Goal: Transaction & Acquisition: Purchase product/service

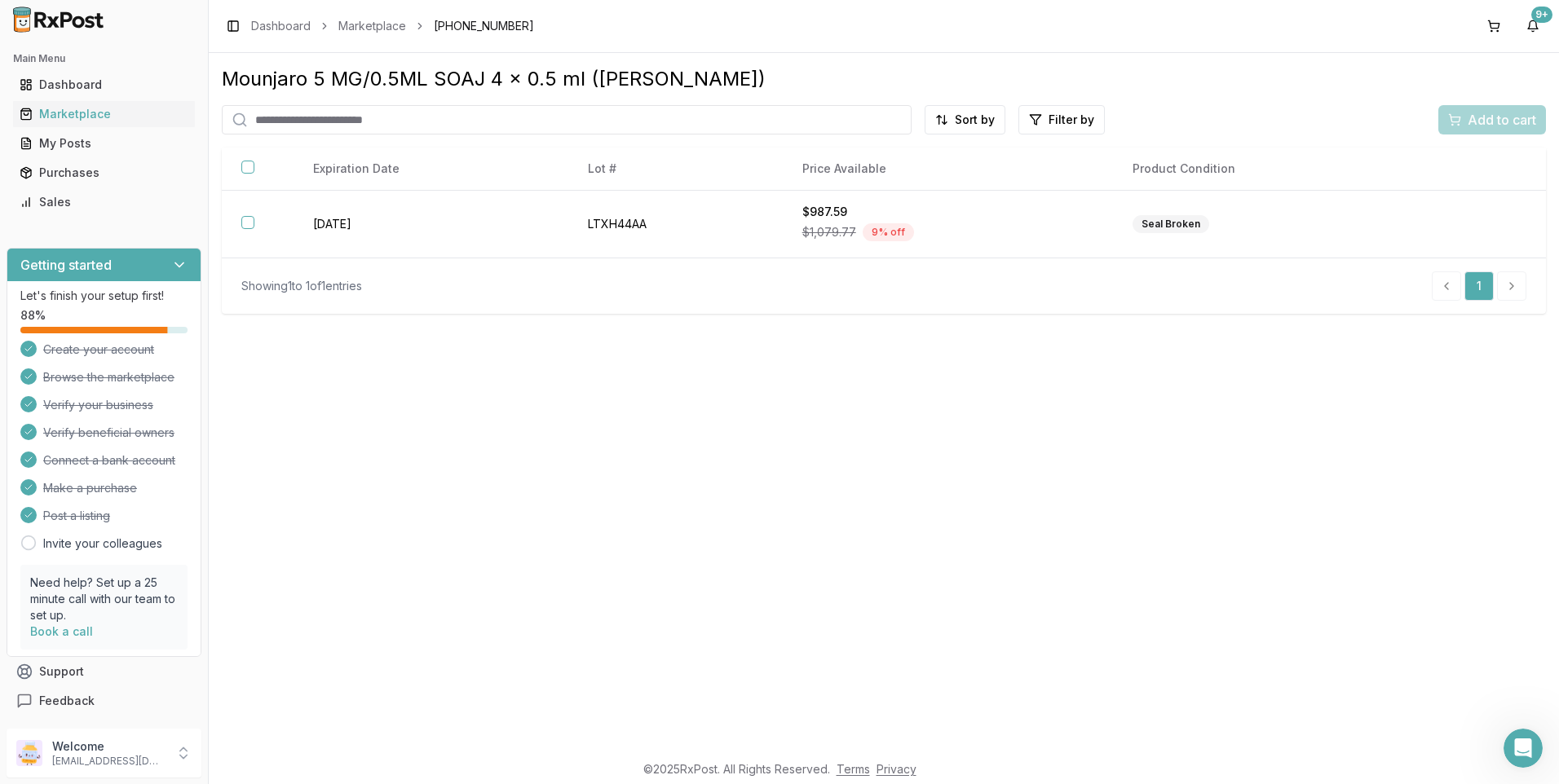
click at [301, 125] on input "search" at bounding box center [567, 119] width 690 height 29
type input "*******"
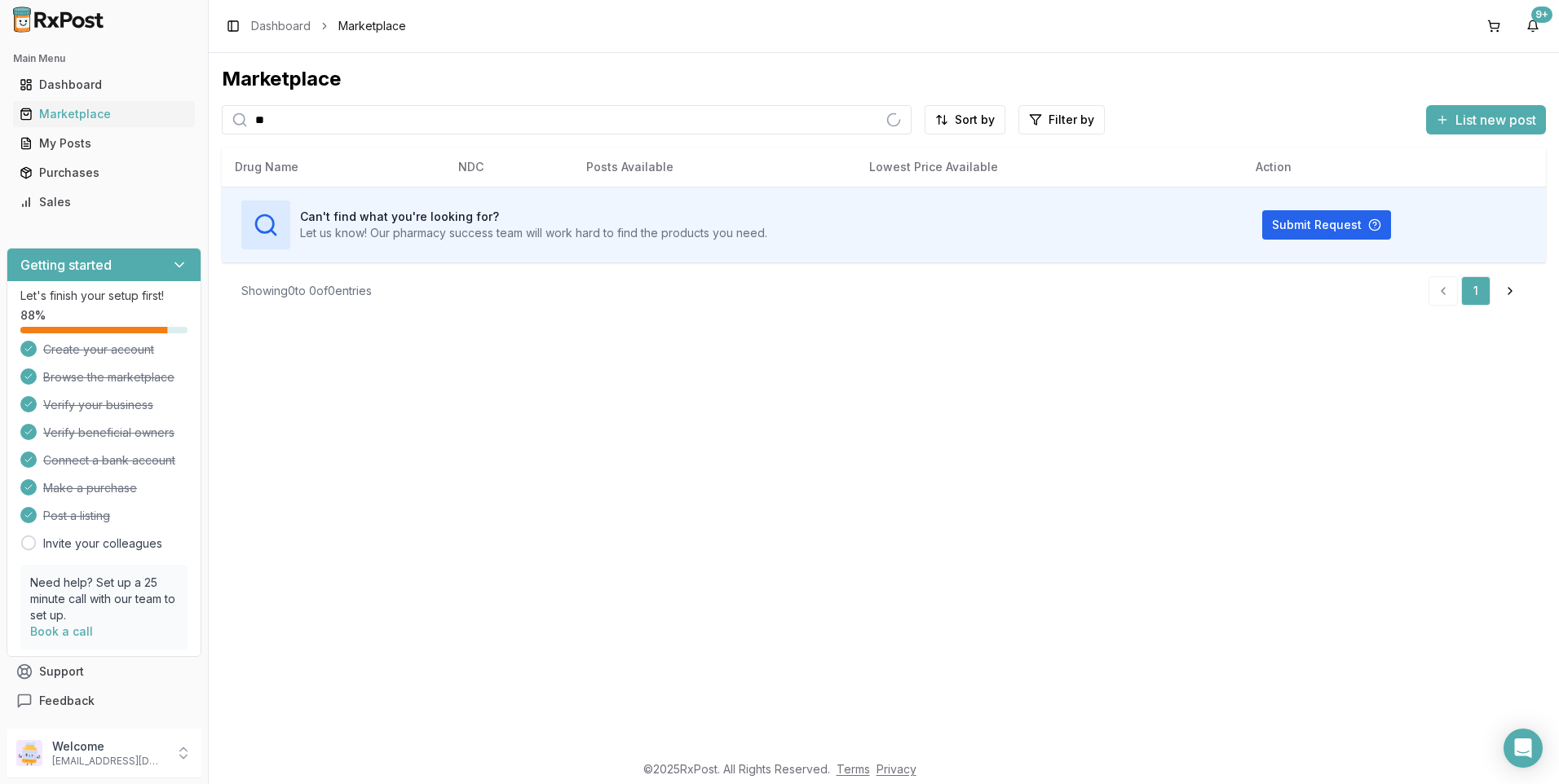
type input "*"
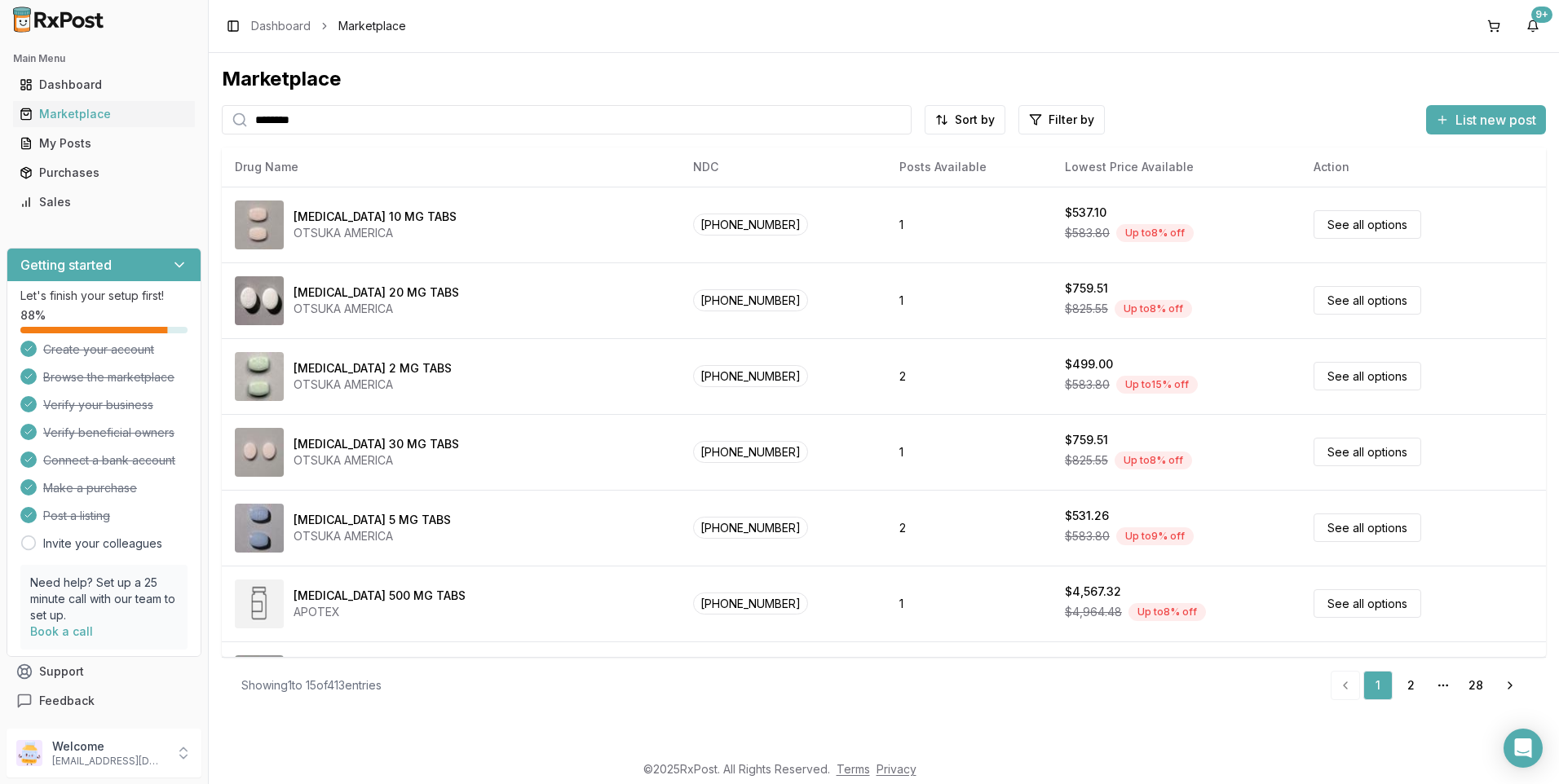
click at [240, 123] on icon at bounding box center [239, 119] width 16 height 16
drag, startPoint x: 359, startPoint y: 131, endPoint x: 134, endPoint y: 113, distance: 225.7
click at [137, 113] on div "Main Menu Dashboard Marketplace My Posts Purchases Sales Getting started Let's …" at bounding box center [780, 392] width 1559 height 784
type input "*******"
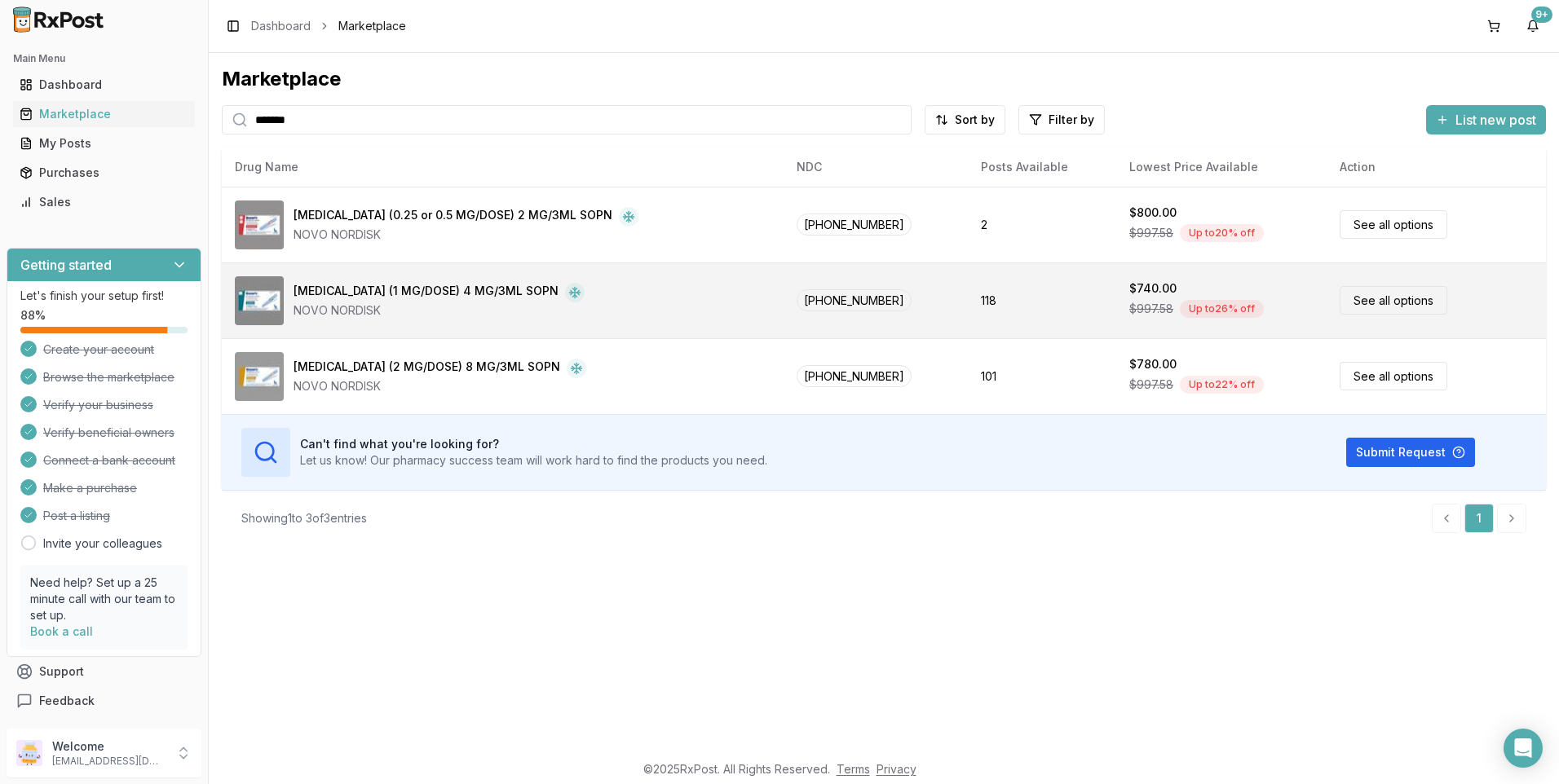
click at [320, 291] on div "Ozempic (1 MG/DOSE) 4 MG/3ML SOPN" at bounding box center [427, 292] width 266 height 20
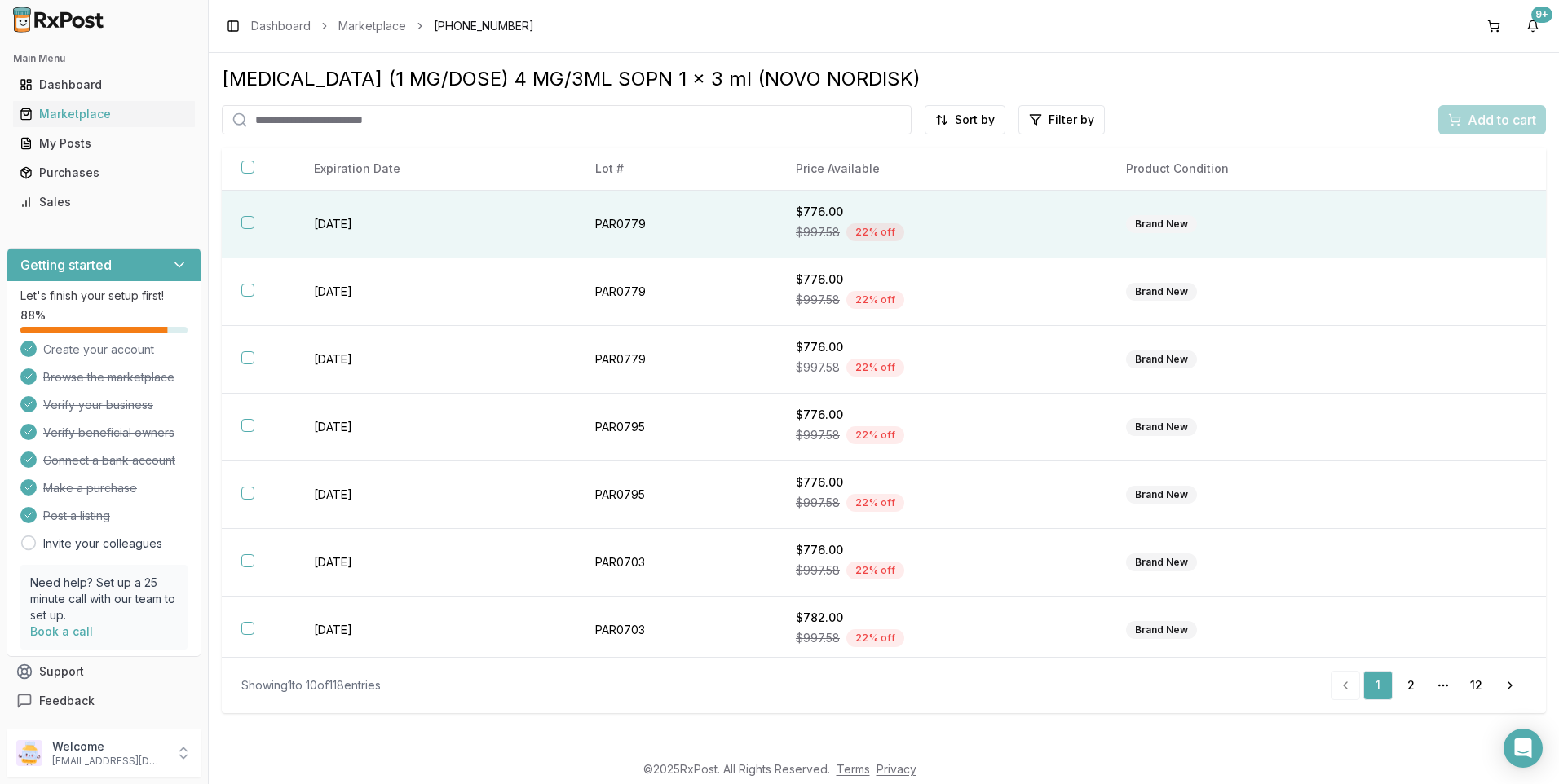
click at [253, 225] on th at bounding box center [258, 224] width 73 height 67
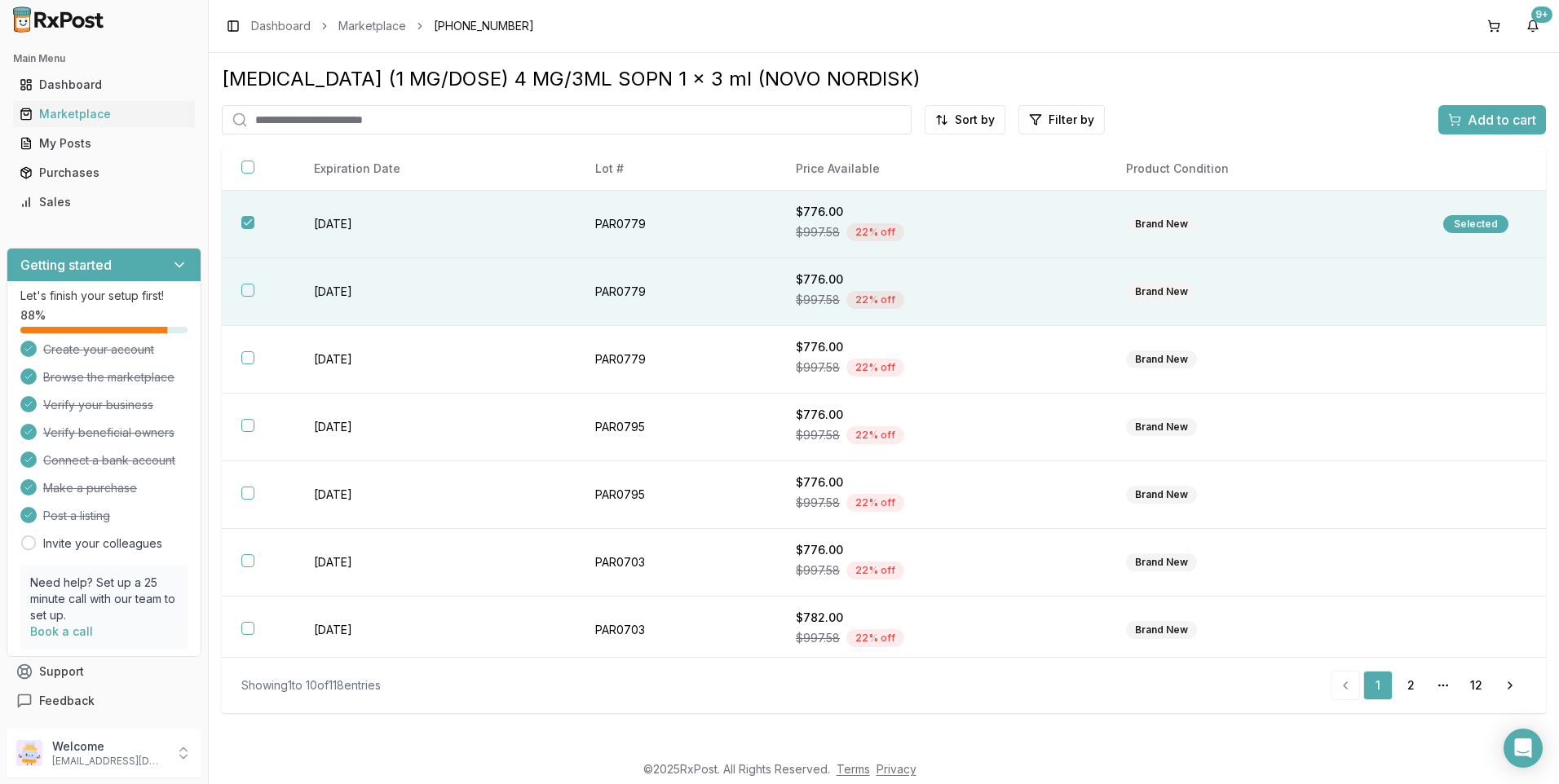
click at [252, 287] on button "button" at bounding box center [248, 290] width 13 height 13
click at [1511, 117] on span "Add to cart" at bounding box center [1502, 119] width 68 height 20
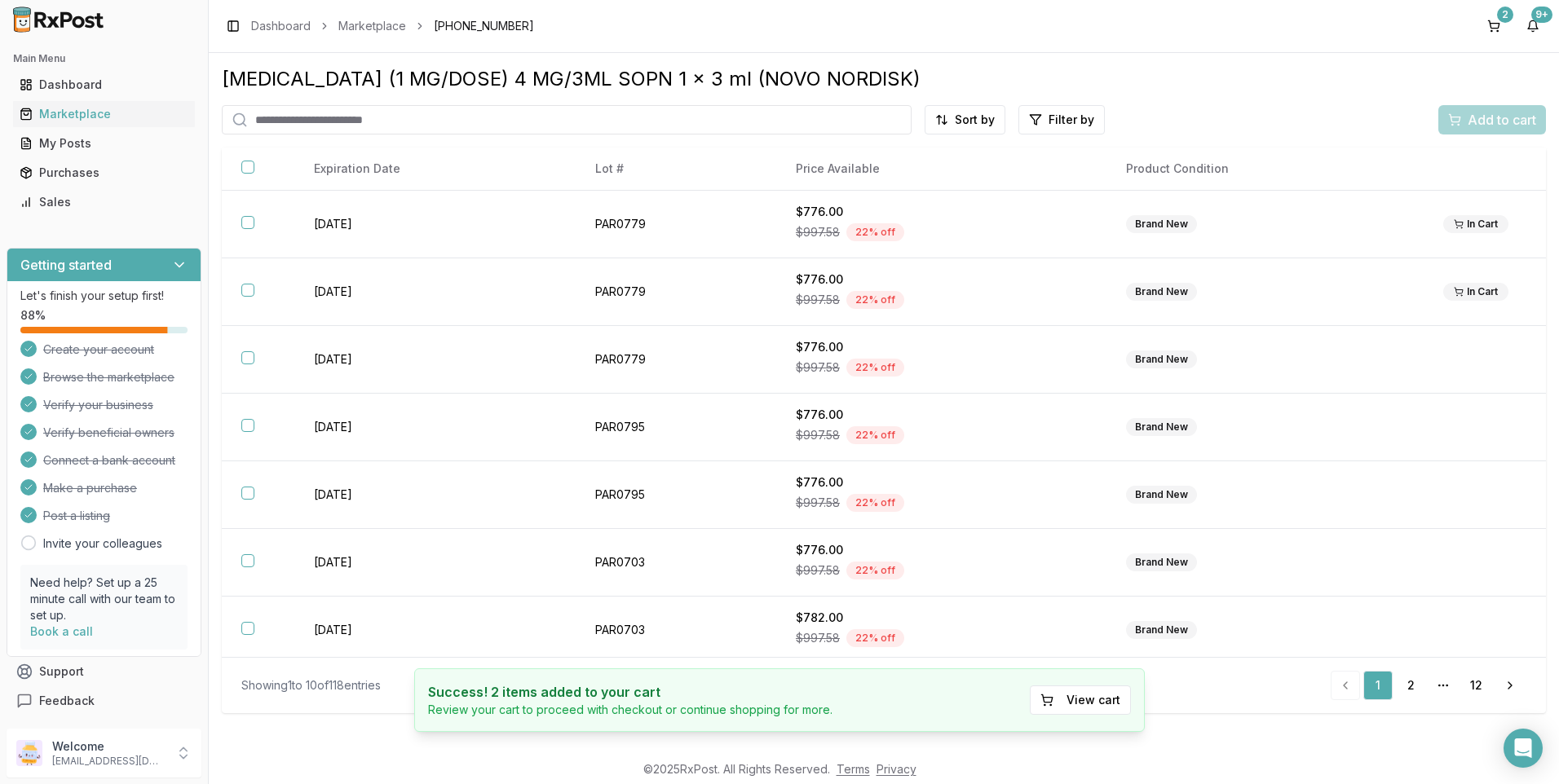
click at [344, 122] on input "search" at bounding box center [567, 119] width 690 height 29
type input "*******"
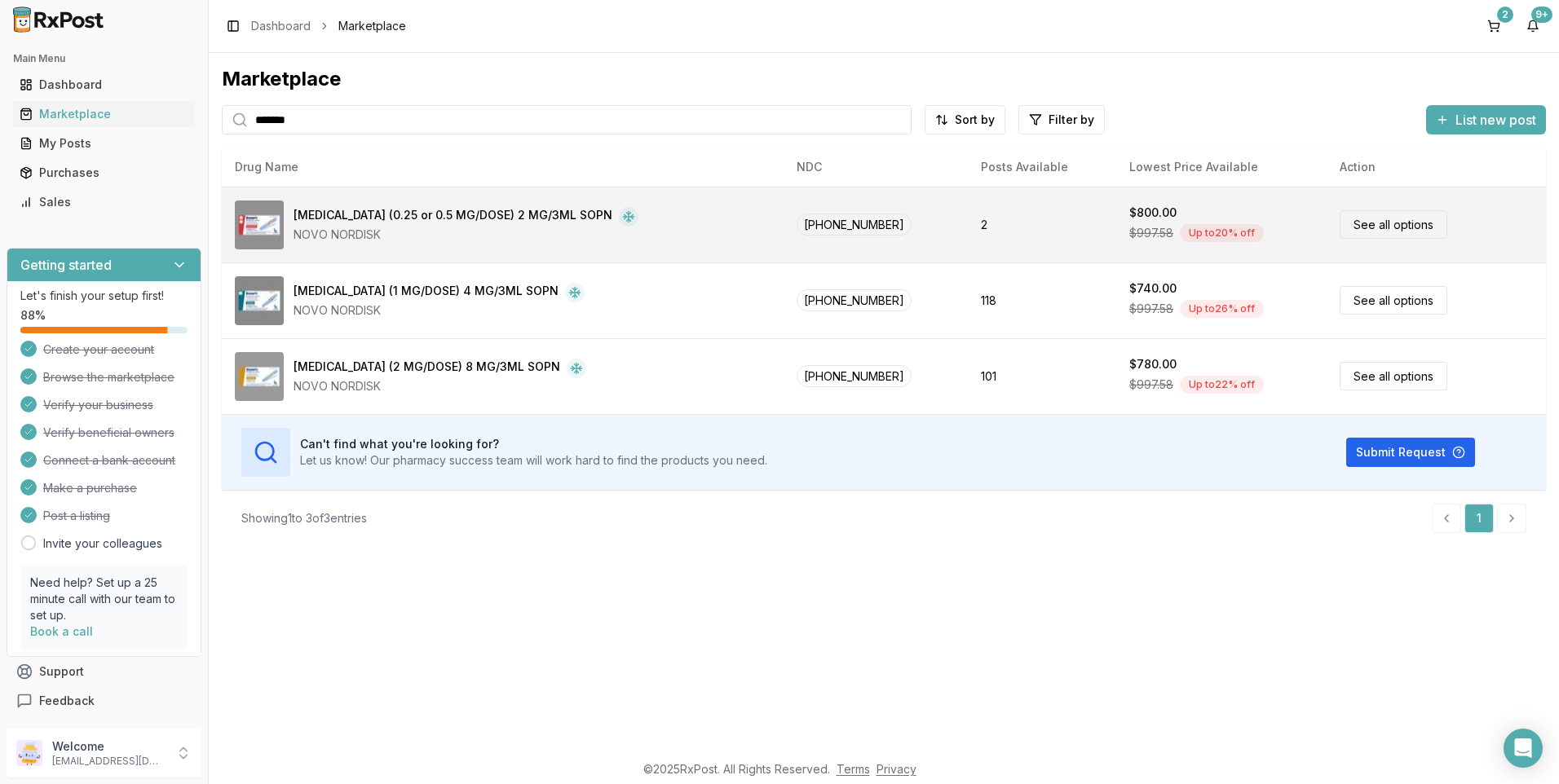
click at [411, 212] on div "[MEDICAL_DATA] (0.25 or 0.5 MG/DOSE) 2 MG/3ML SOPN" at bounding box center [453, 216] width 319 height 20
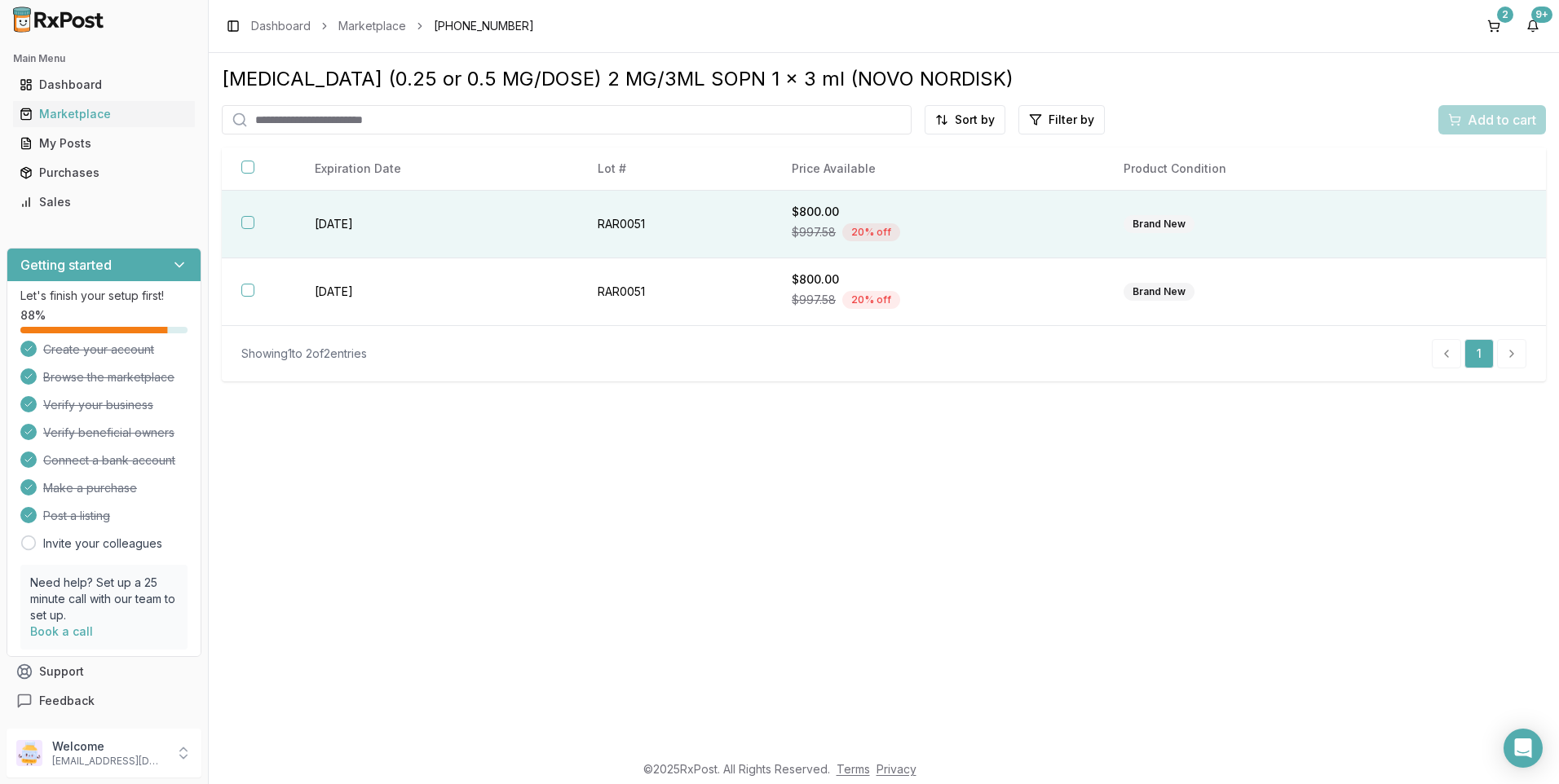
click at [245, 228] on button "button" at bounding box center [248, 223] width 13 height 13
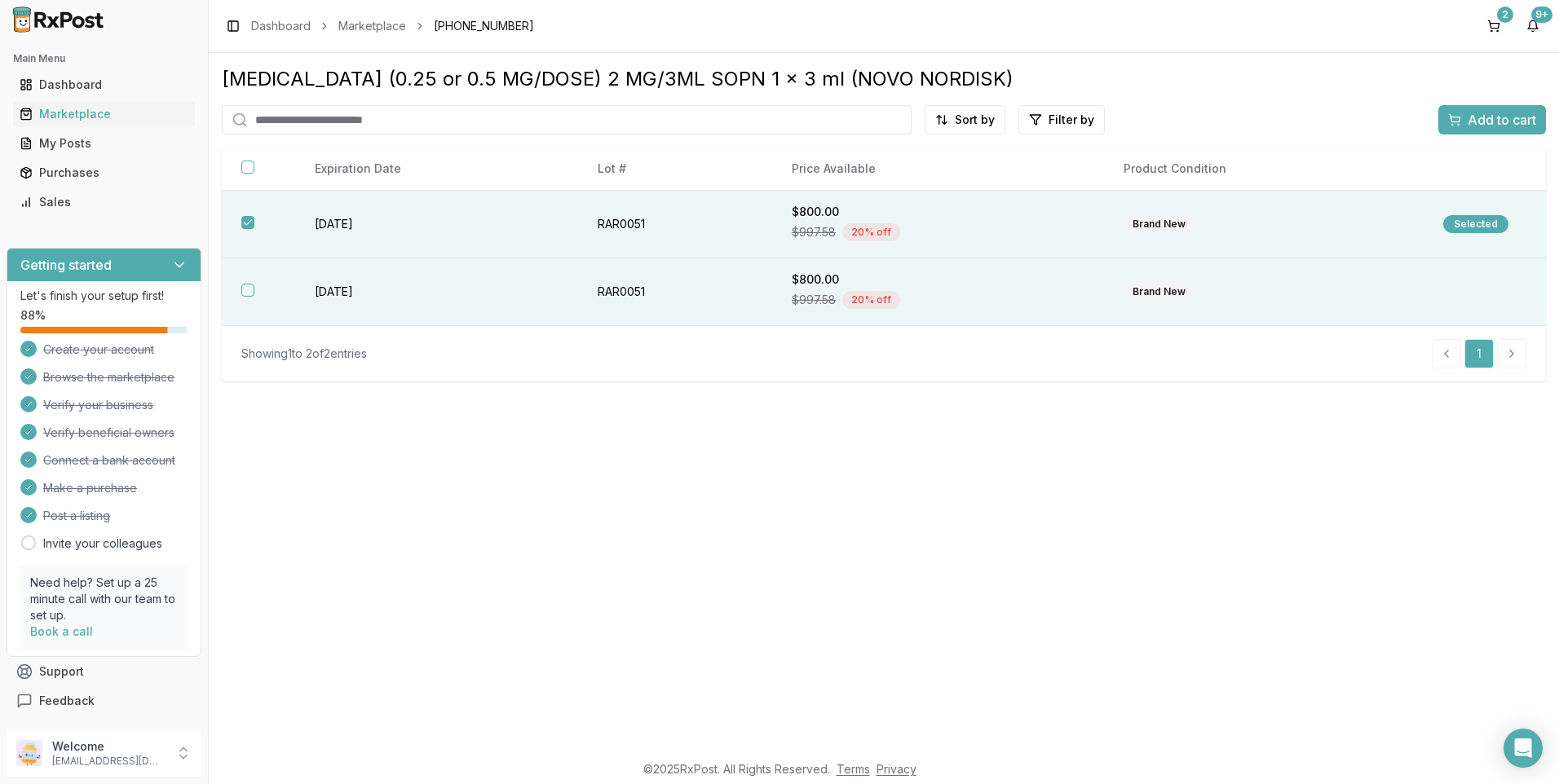
click at [248, 287] on button "button" at bounding box center [248, 290] width 13 height 13
drag, startPoint x: 1487, startPoint y: 109, endPoint x: 1485, endPoint y: 118, distance: 9.2
click at [1486, 117] on button "Add to cart" at bounding box center [1493, 119] width 108 height 29
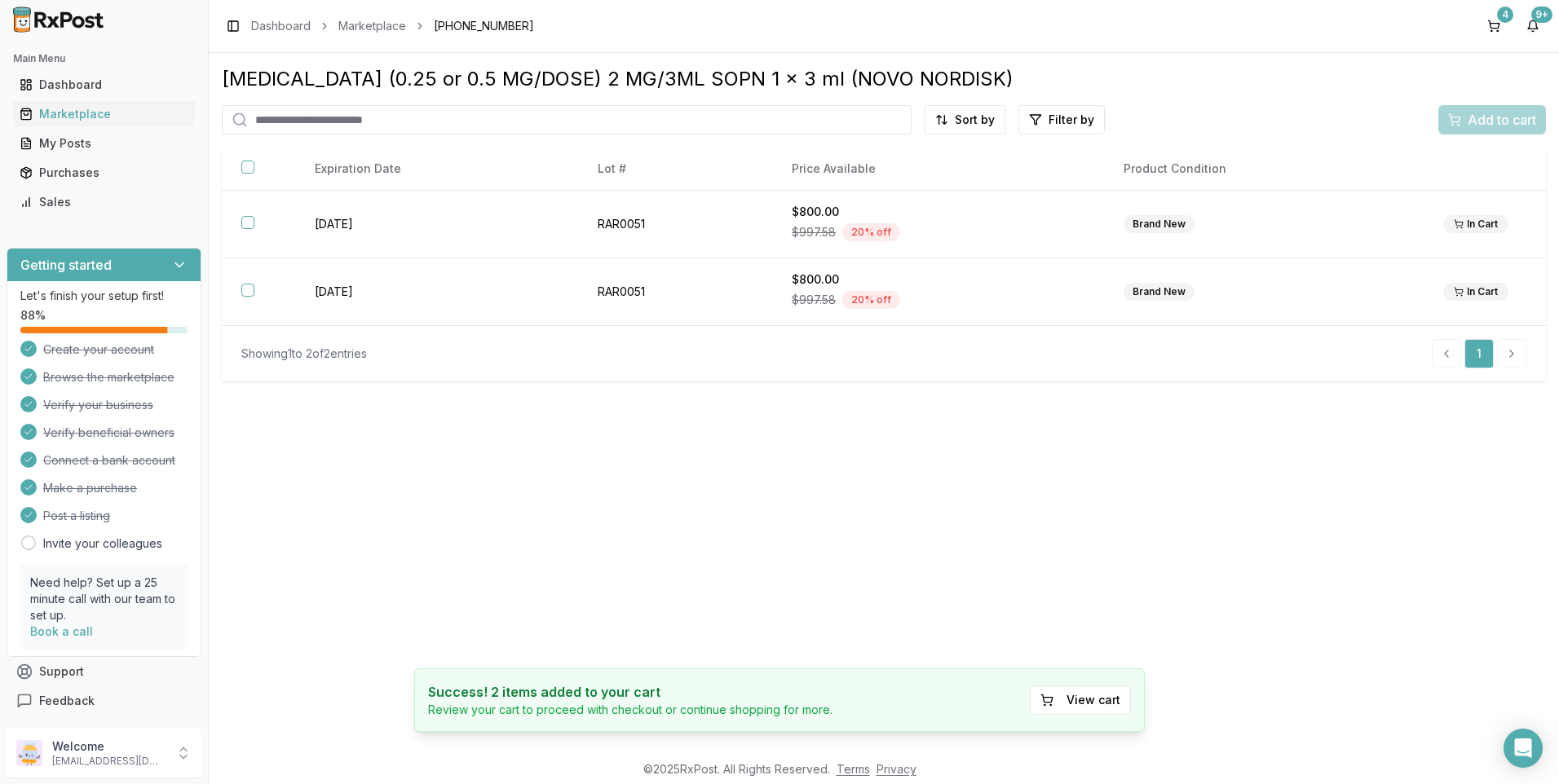
click at [430, 117] on input "search" at bounding box center [567, 119] width 690 height 29
type input "********"
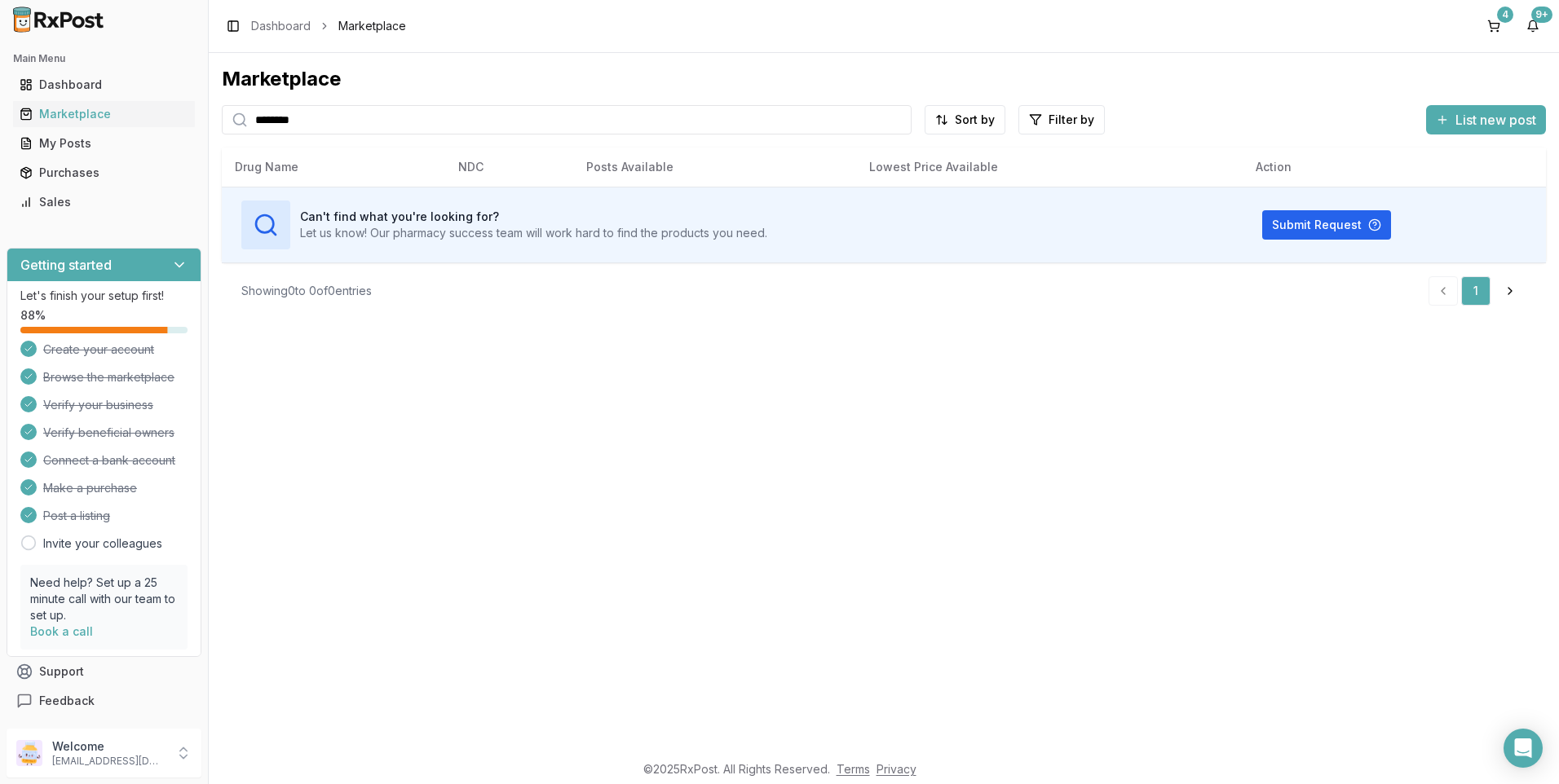
drag, startPoint x: 323, startPoint y: 121, endPoint x: 219, endPoint y: 108, distance: 104.8
click at [219, 108] on div "Marketplace ******** Sort by Filter by List new post Card Table Can't find what…" at bounding box center [884, 402] width 1350 height 699
drag, startPoint x: 310, startPoint y: 119, endPoint x: 203, endPoint y: 138, distance: 108.7
click at [204, 138] on div "Main Menu Dashboard Marketplace My Posts Purchases Sales Getting started Let's …" at bounding box center [780, 392] width 1559 height 784
type input "*******"
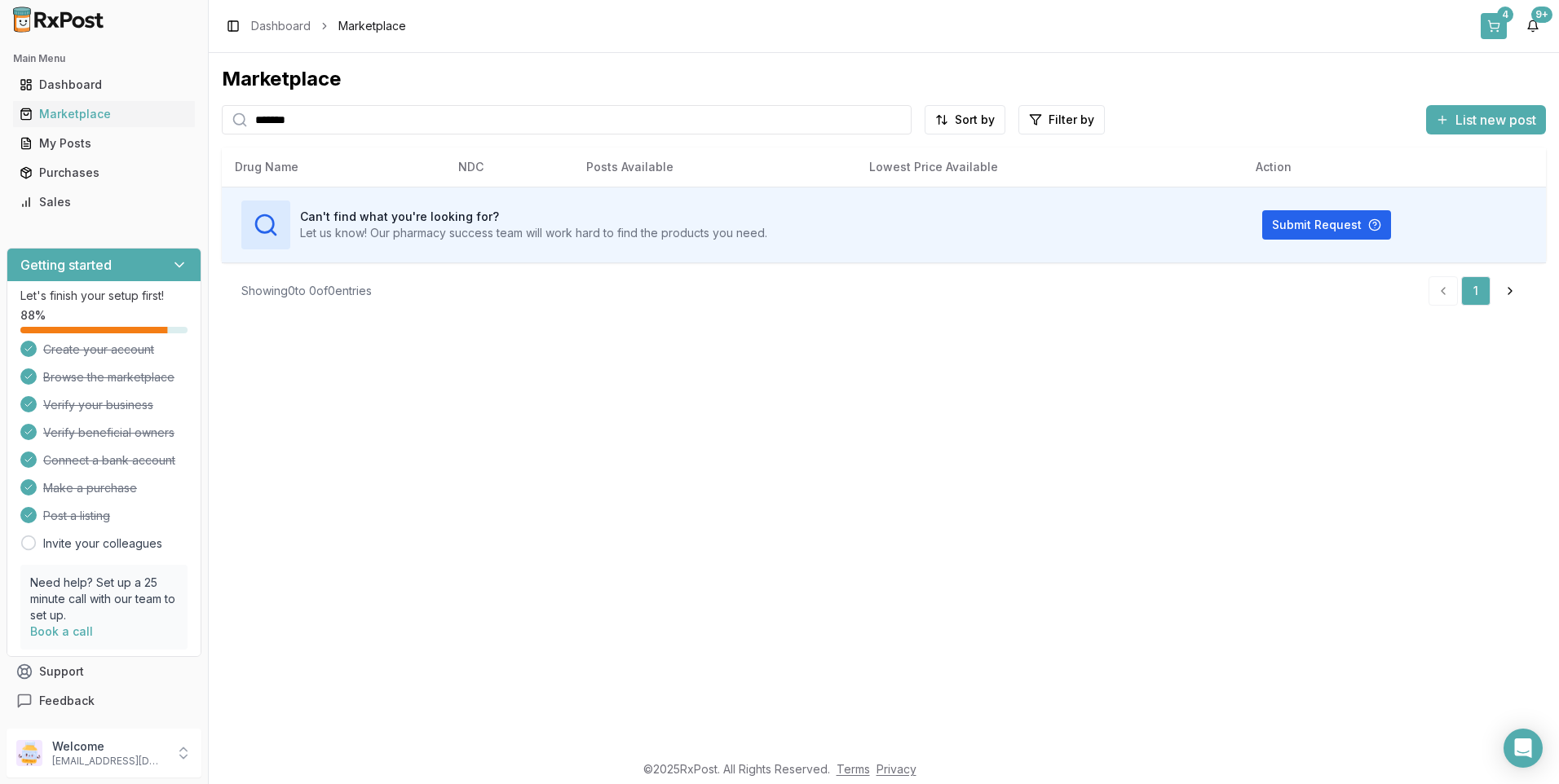
click at [1494, 28] on button "4" at bounding box center [1495, 27] width 27 height 27
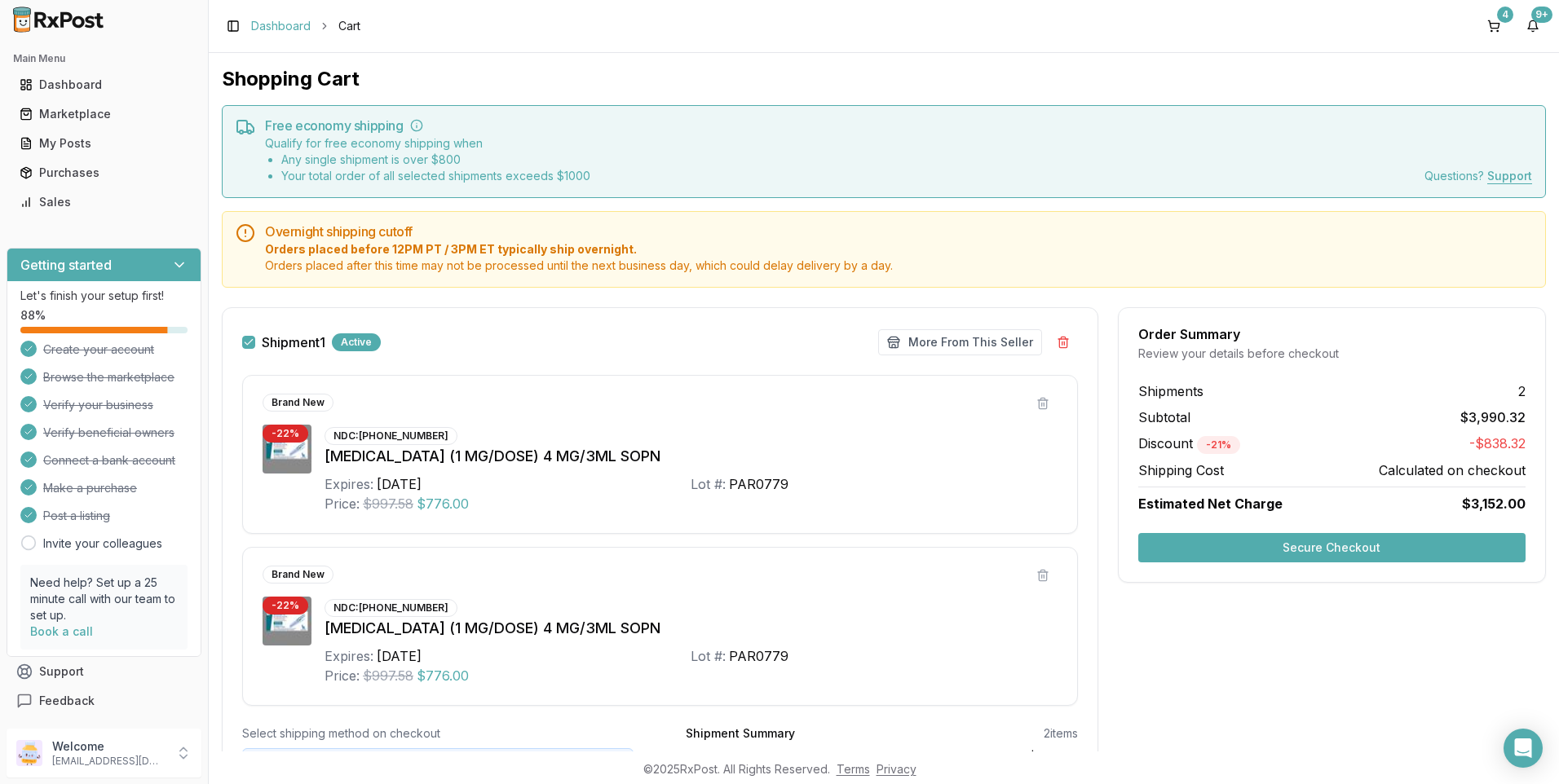
click at [284, 27] on link "Dashboard" at bounding box center [281, 26] width 60 height 16
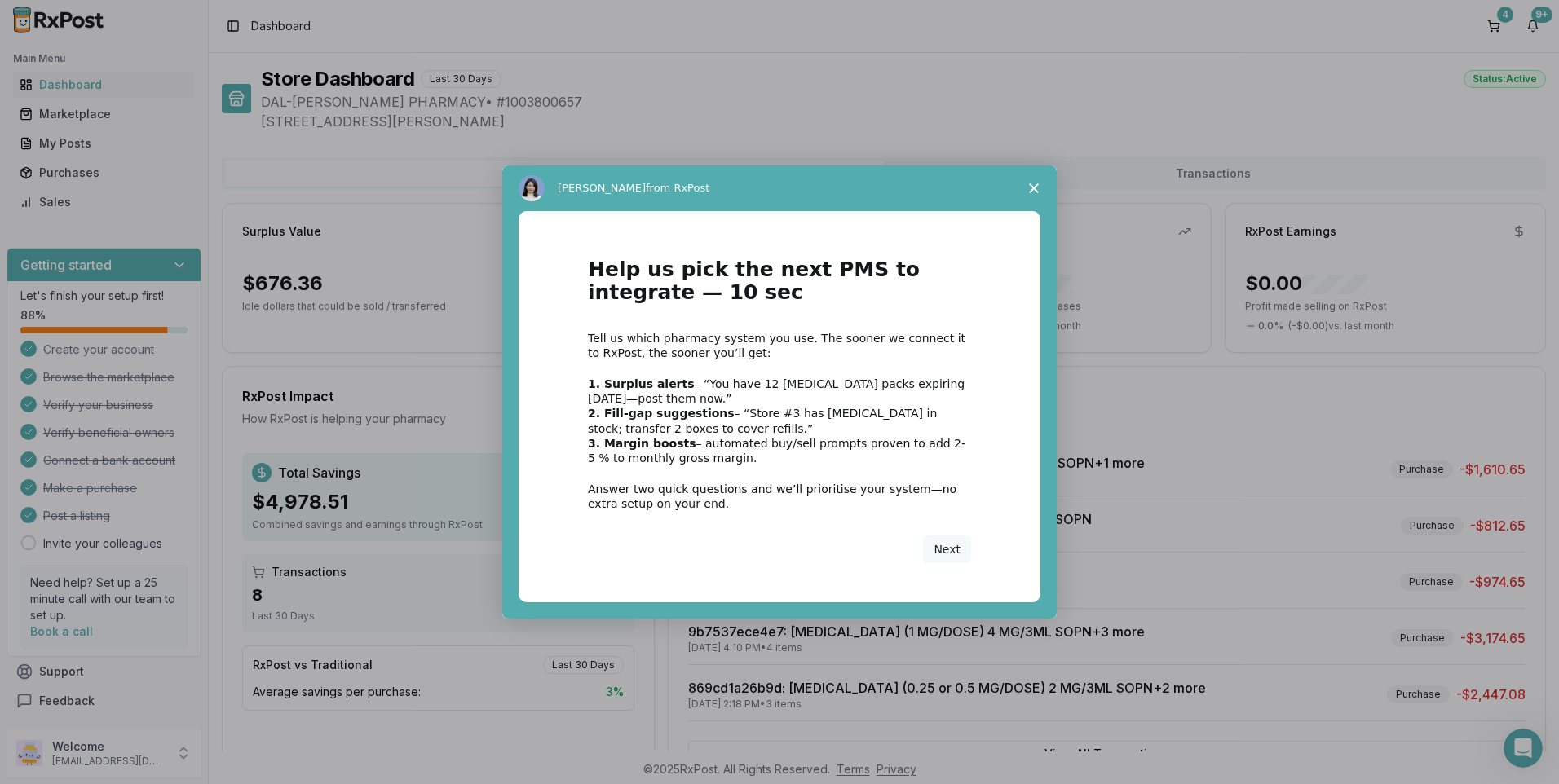
click at [1034, 190] on polygon "Close survey" at bounding box center [1034, 189] width 9 height 9
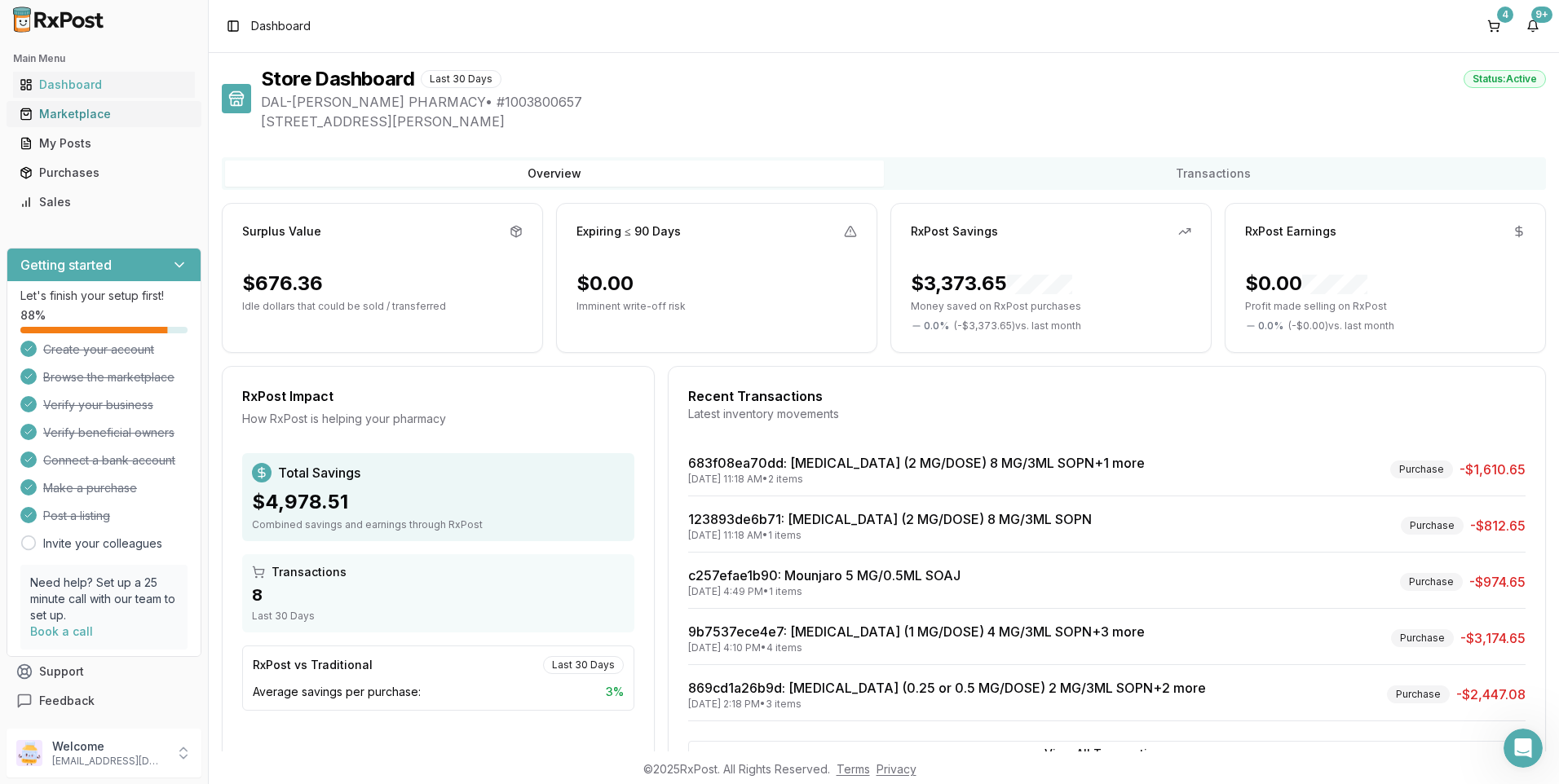
click at [84, 119] on div "Marketplace" at bounding box center [104, 114] width 169 height 16
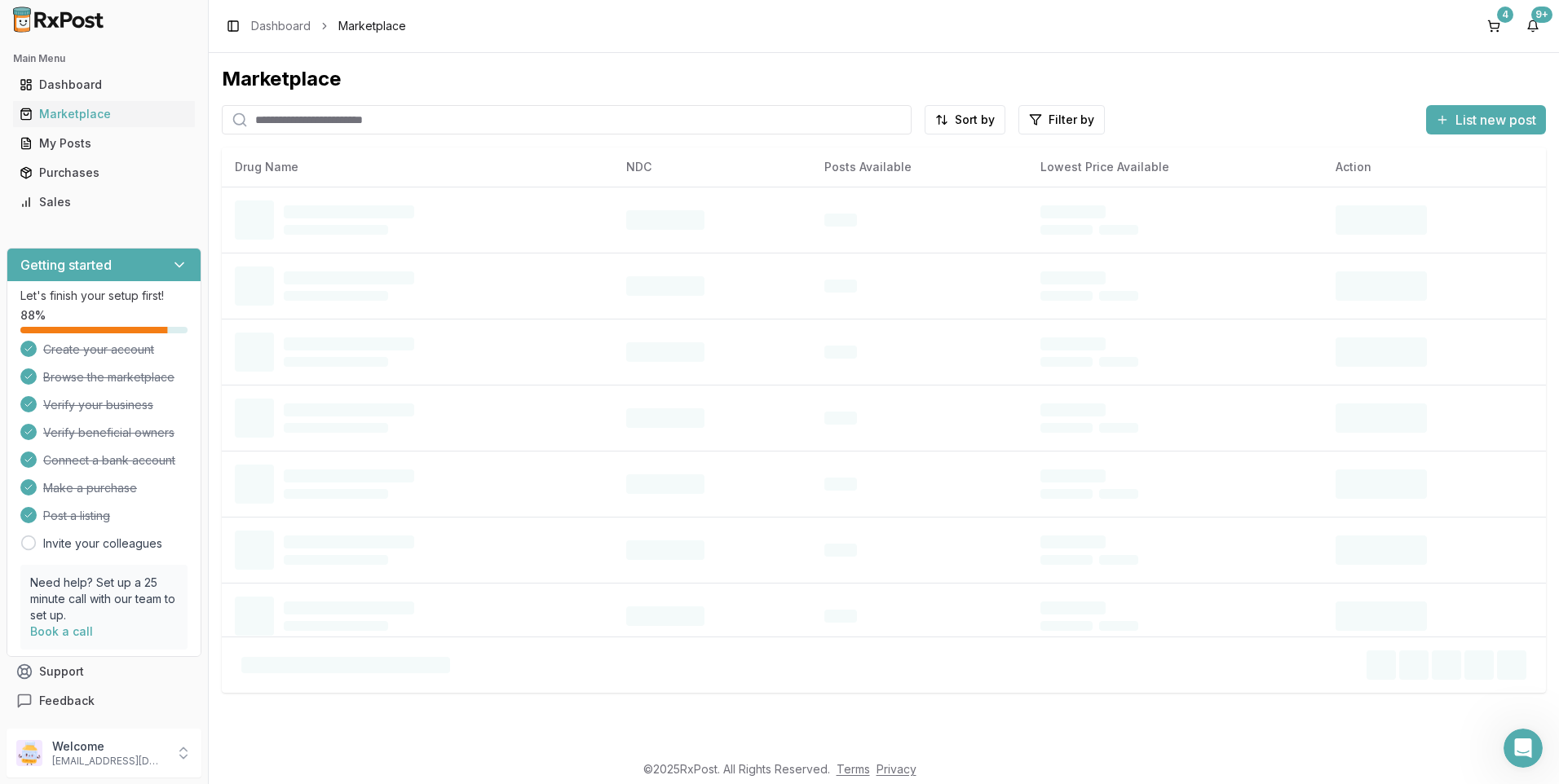
click at [322, 126] on input "search" at bounding box center [567, 119] width 690 height 29
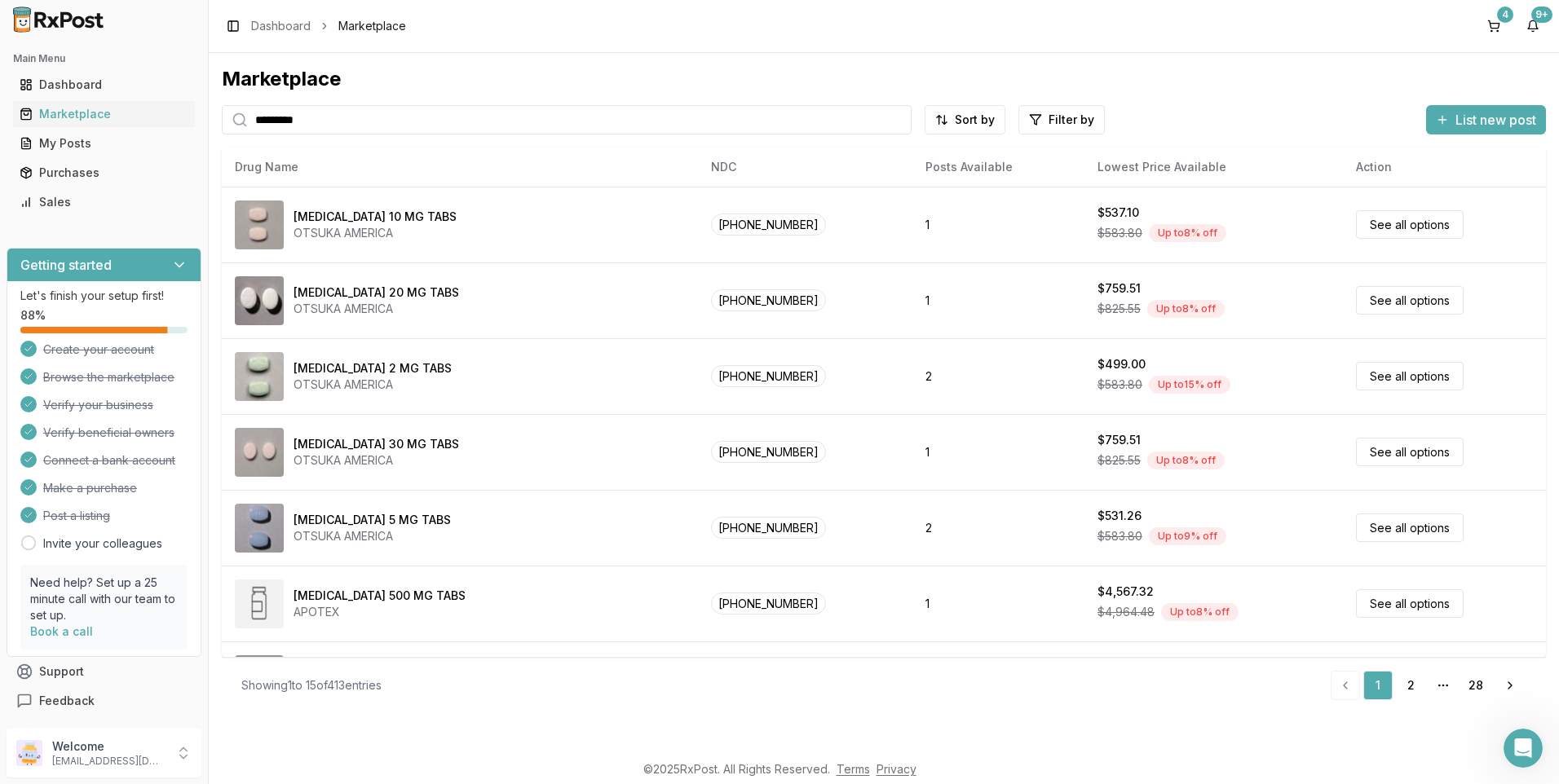
type input "*********"
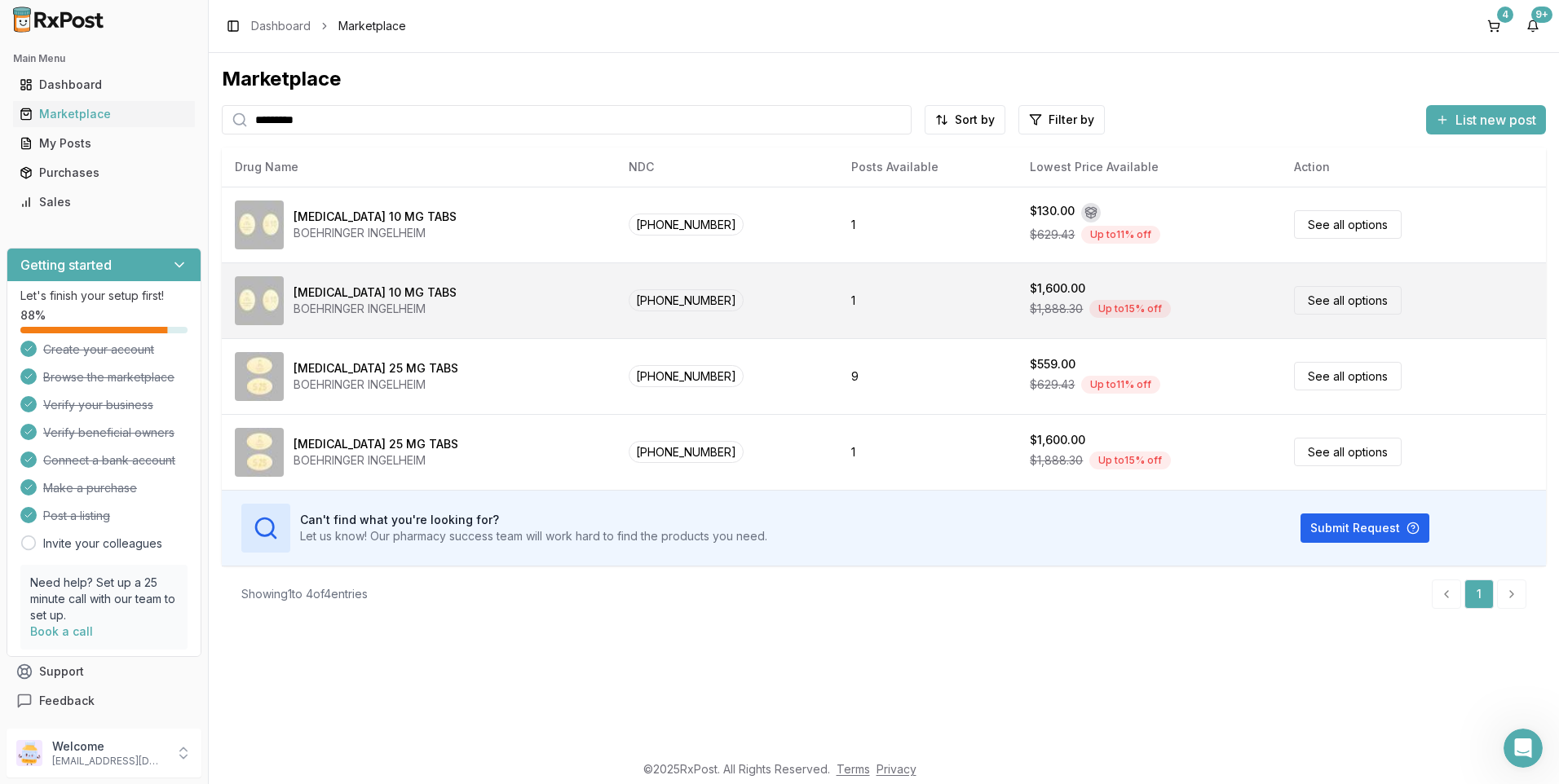
click at [328, 287] on div "[MEDICAL_DATA] 10 MG TABS" at bounding box center [376, 292] width 163 height 16
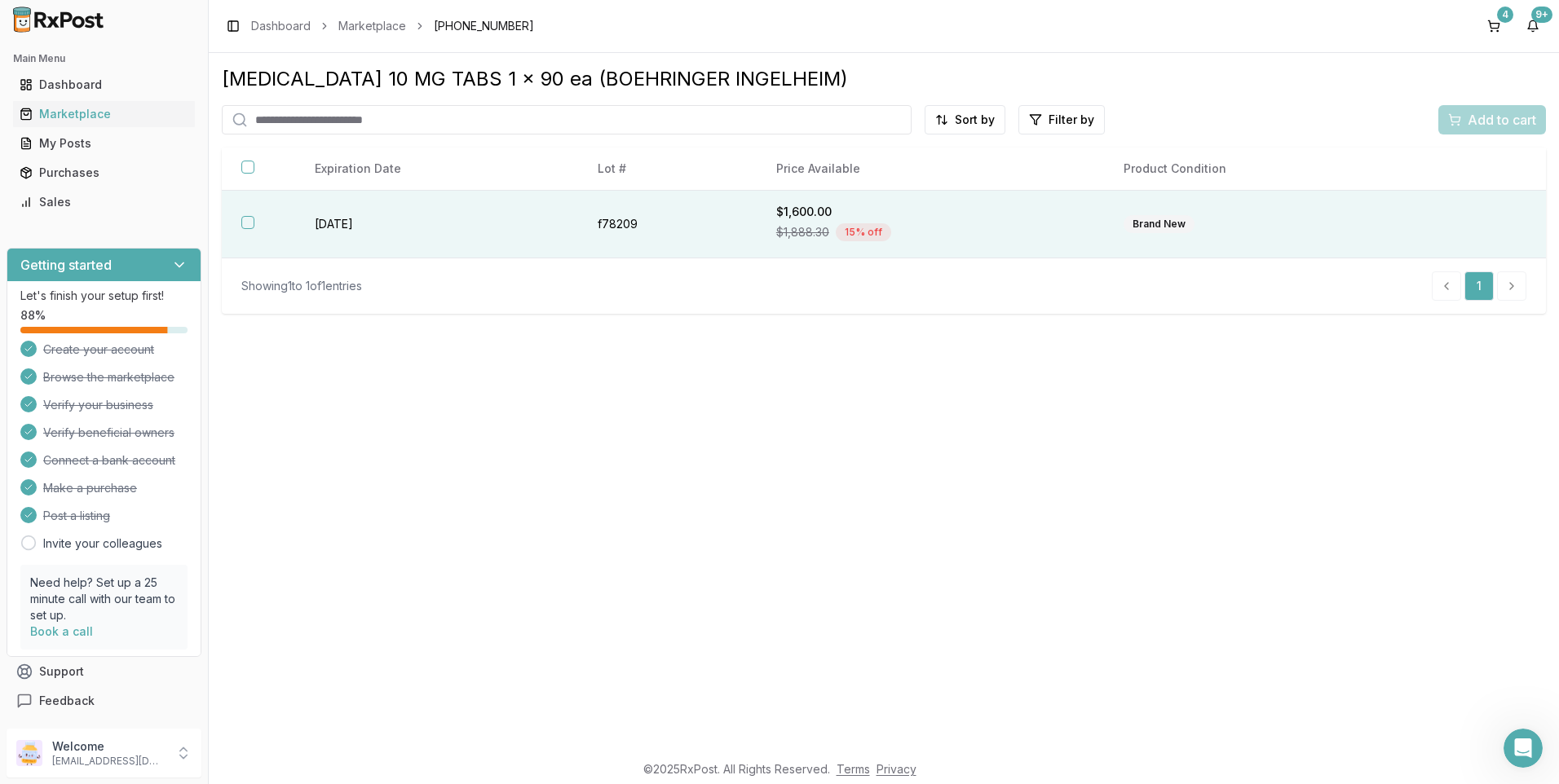
click at [247, 224] on button "button" at bounding box center [248, 223] width 13 height 13
click at [1489, 124] on span "Add to cart" at bounding box center [1502, 119] width 68 height 20
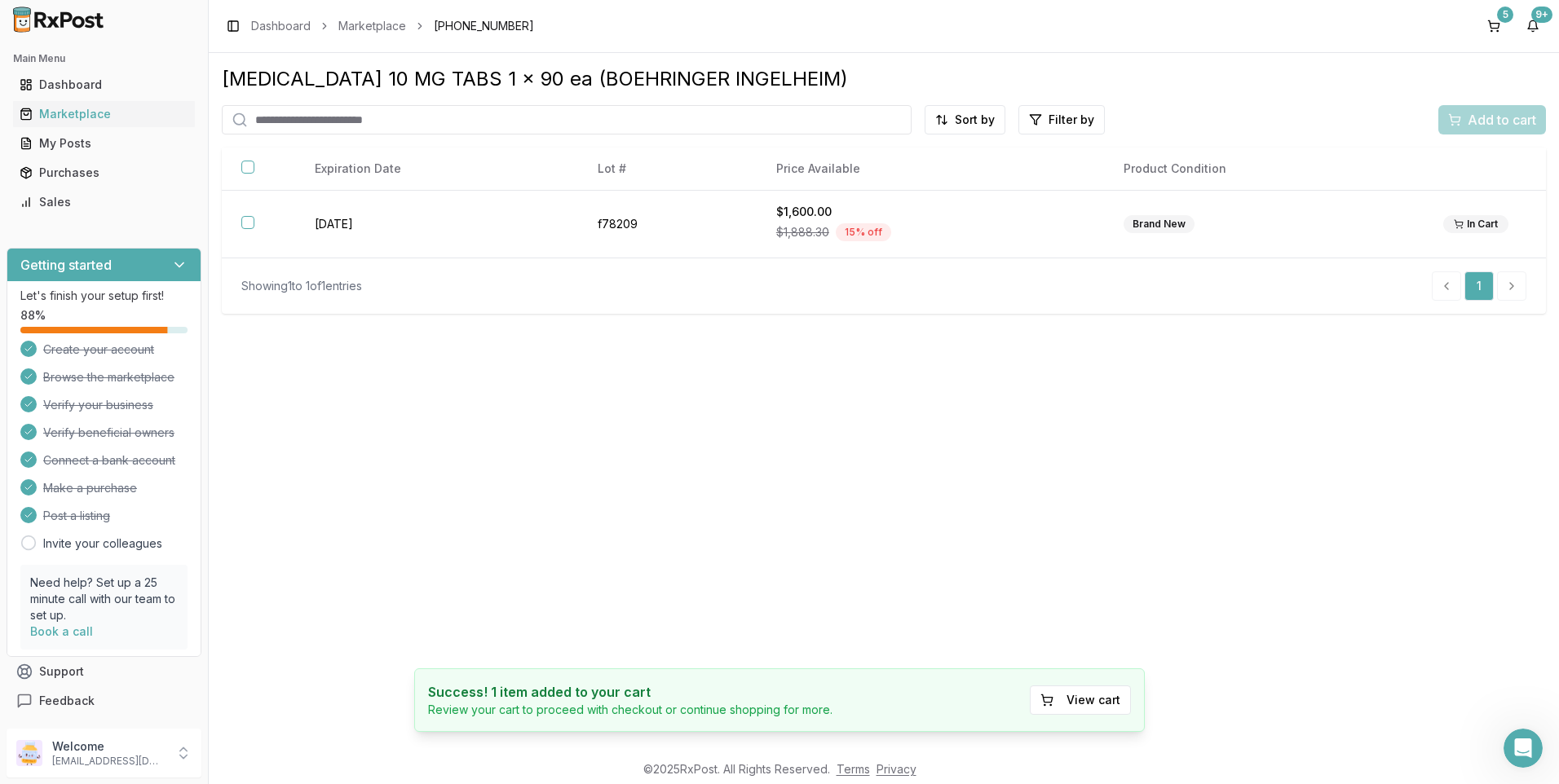
click at [358, 119] on input "search" at bounding box center [567, 119] width 690 height 29
type input "*********"
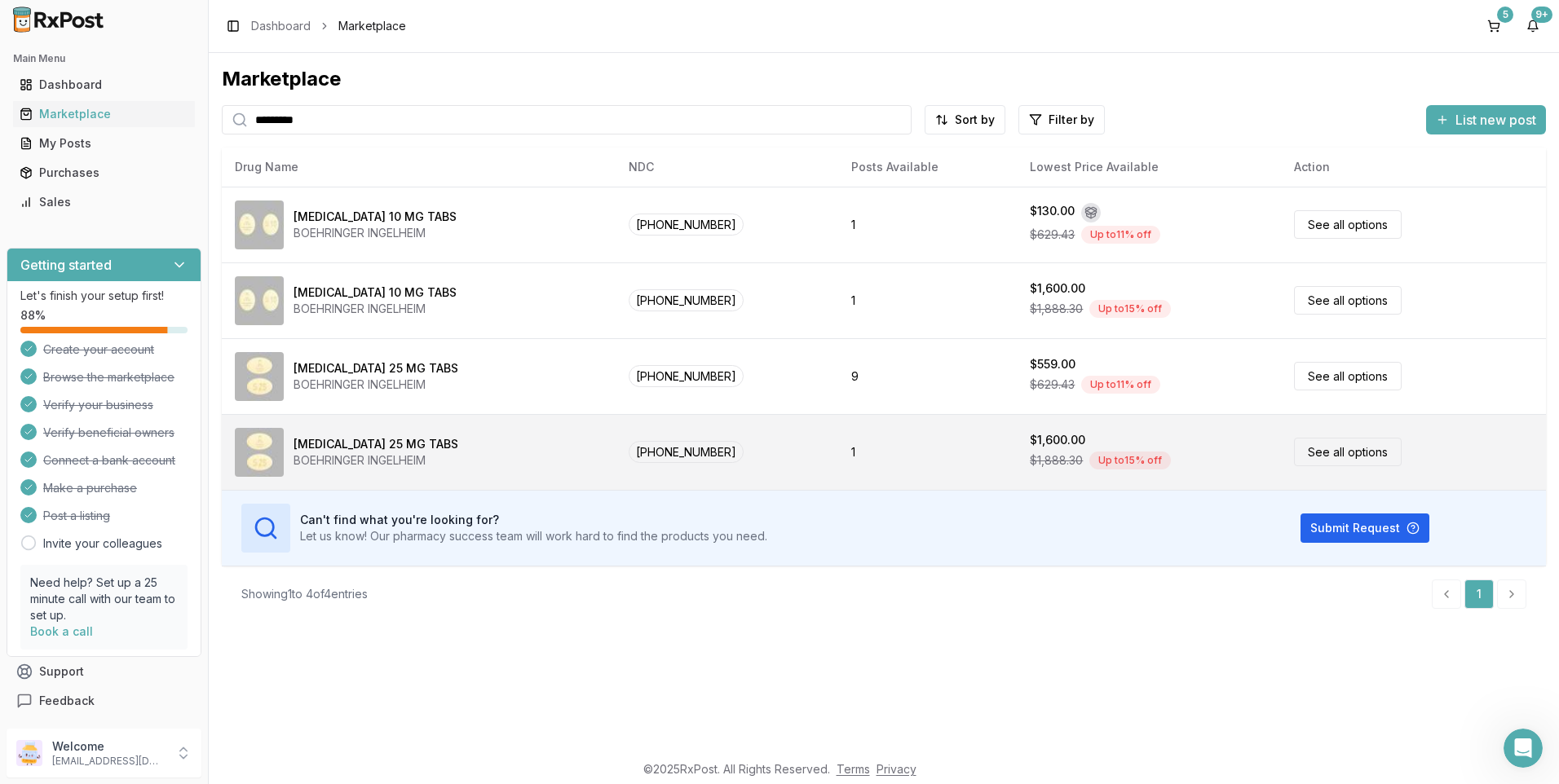
click at [360, 440] on div "[MEDICAL_DATA] 25 MG TABS" at bounding box center [376, 444] width 165 height 16
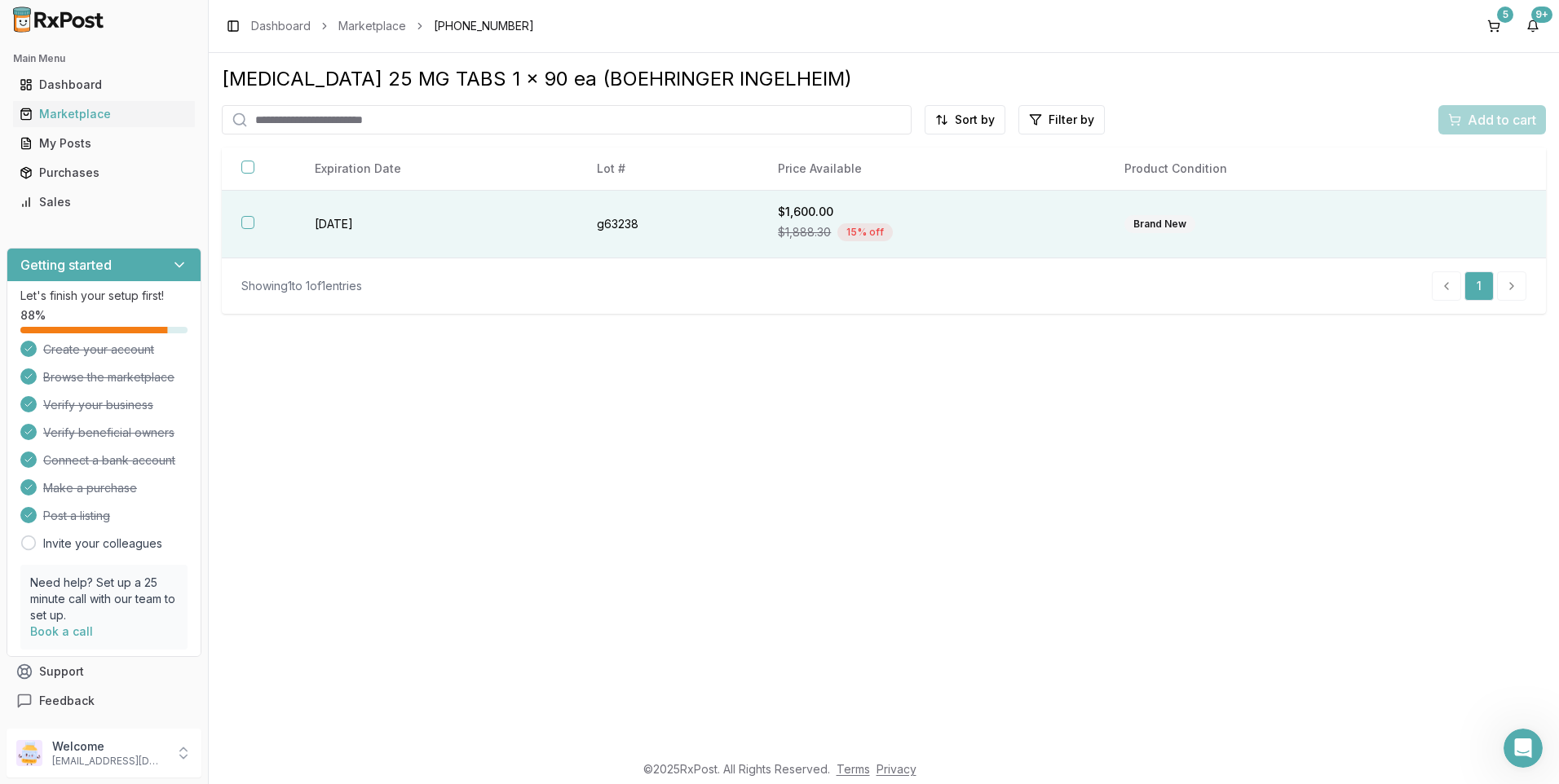
click at [248, 220] on button "button" at bounding box center [248, 223] width 13 height 13
click at [1488, 116] on span "Add to cart" at bounding box center [1502, 119] width 68 height 20
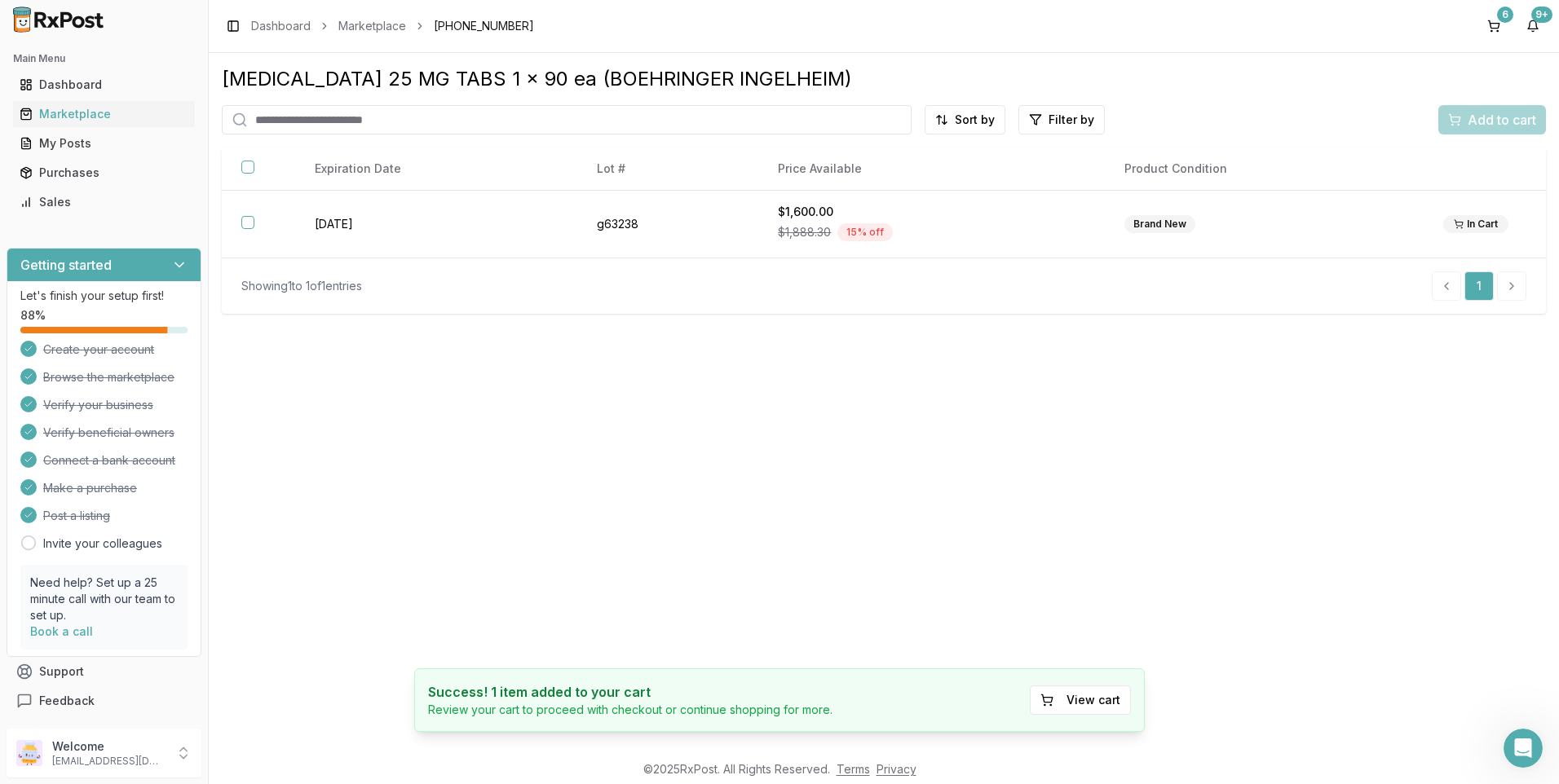
click at [330, 125] on input "search" at bounding box center [567, 119] width 690 height 29
type input "*******"
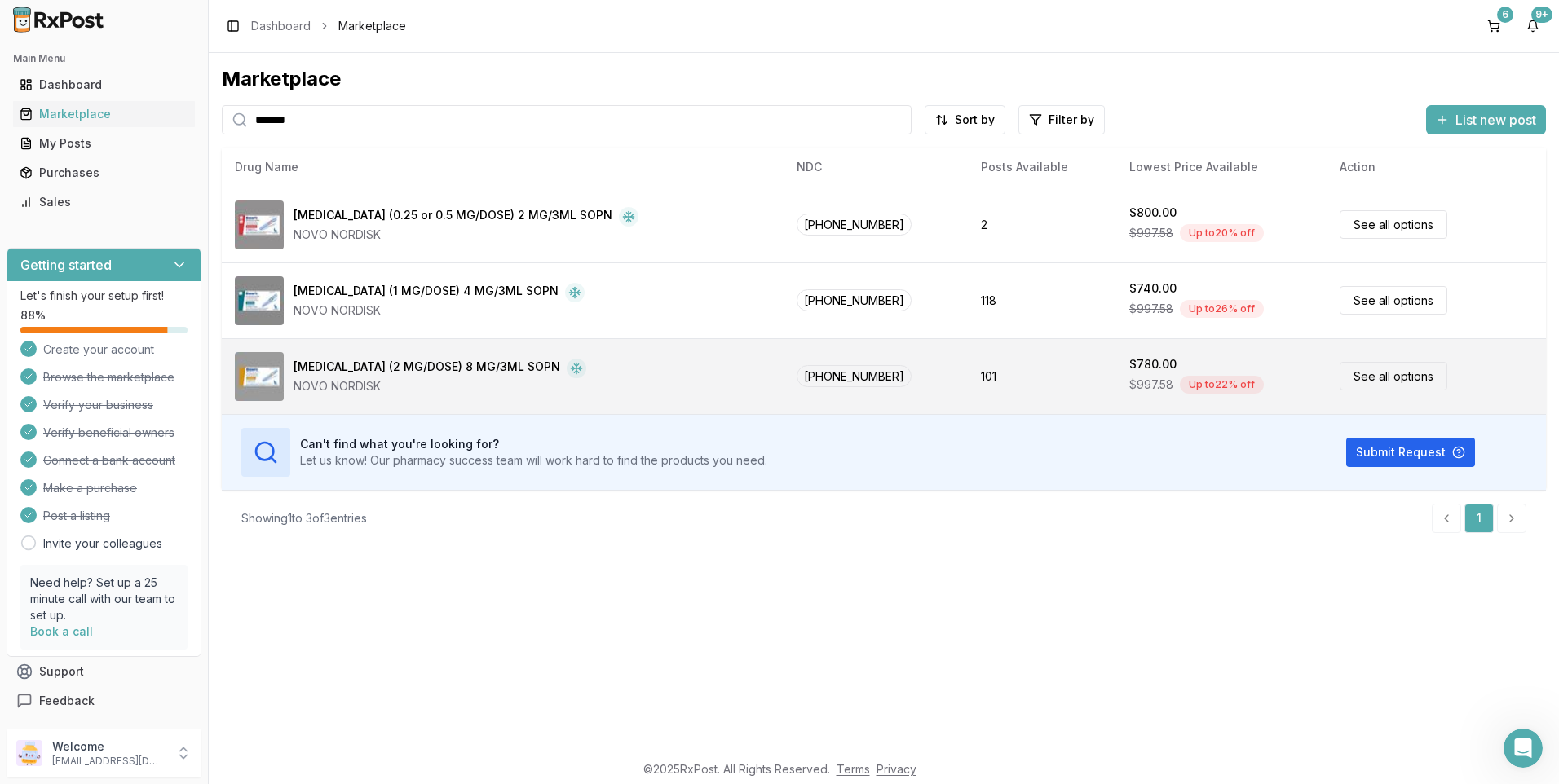
click at [451, 364] on div "[MEDICAL_DATA] (2 MG/DOSE) 8 MG/3ML SOPN" at bounding box center [427, 368] width 266 height 20
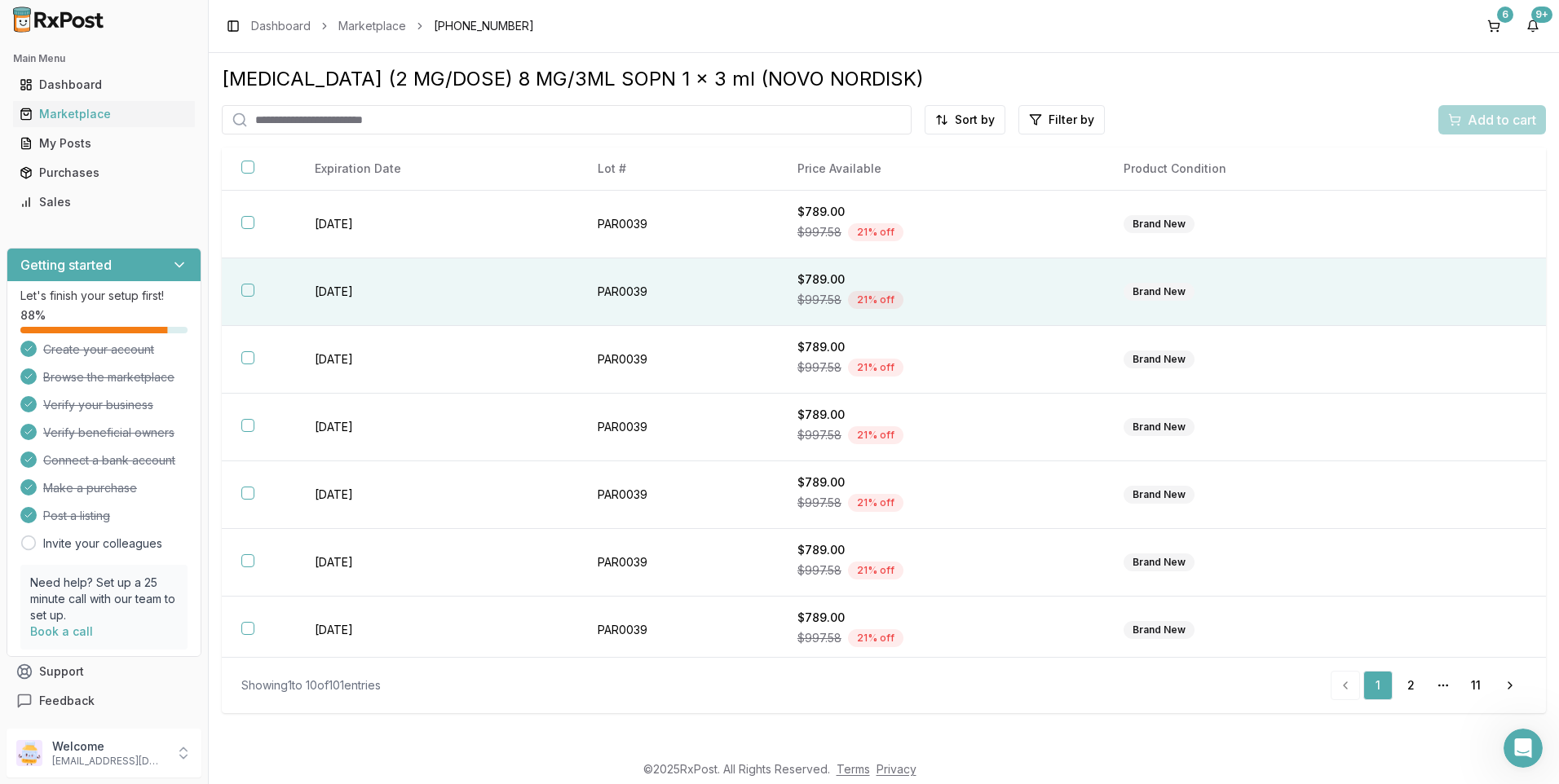
click at [249, 288] on button "button" at bounding box center [248, 290] width 13 height 13
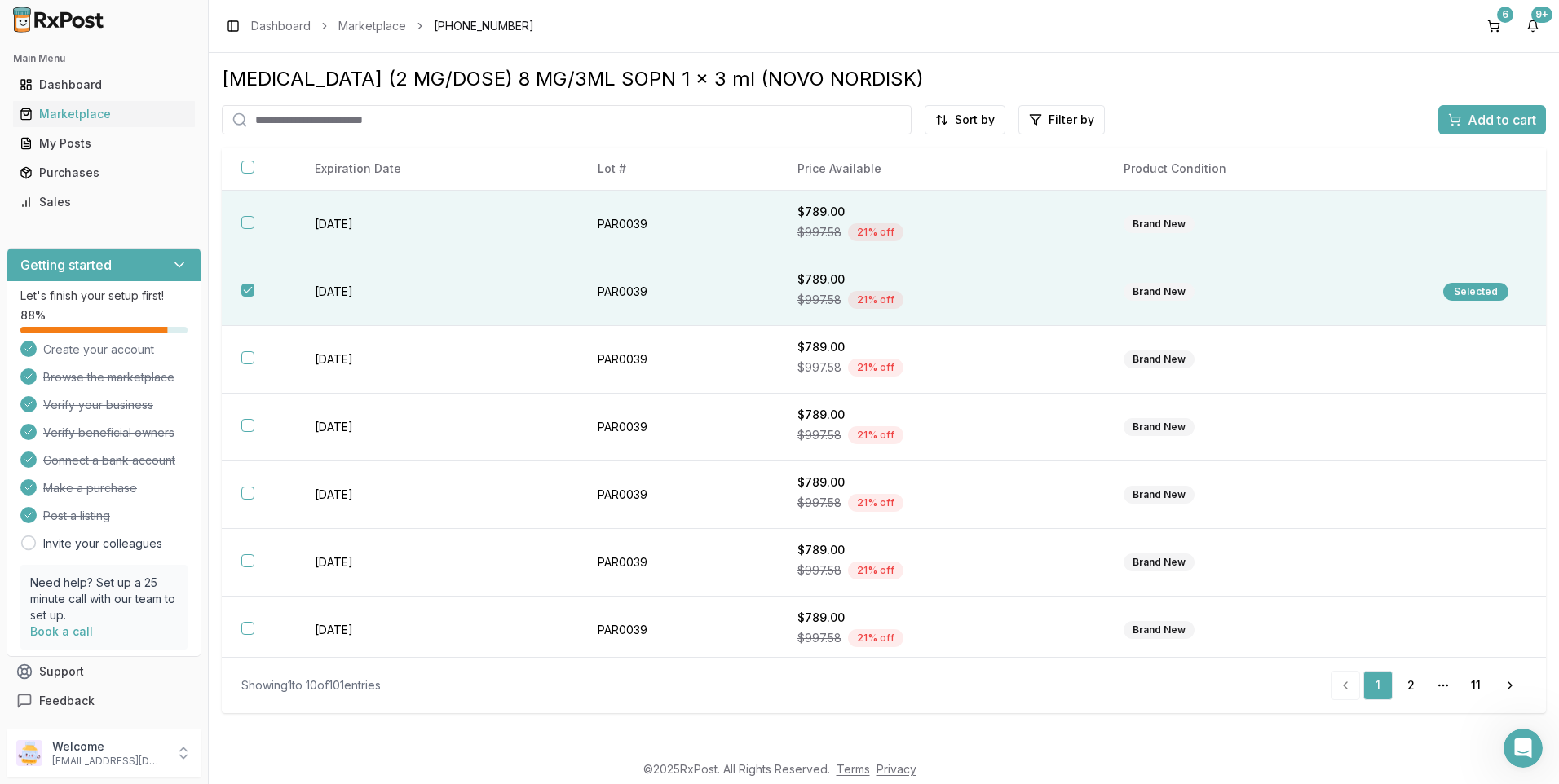
click at [248, 220] on button "button" at bounding box center [248, 223] width 13 height 13
click at [1502, 122] on span "Add to cart" at bounding box center [1502, 119] width 68 height 20
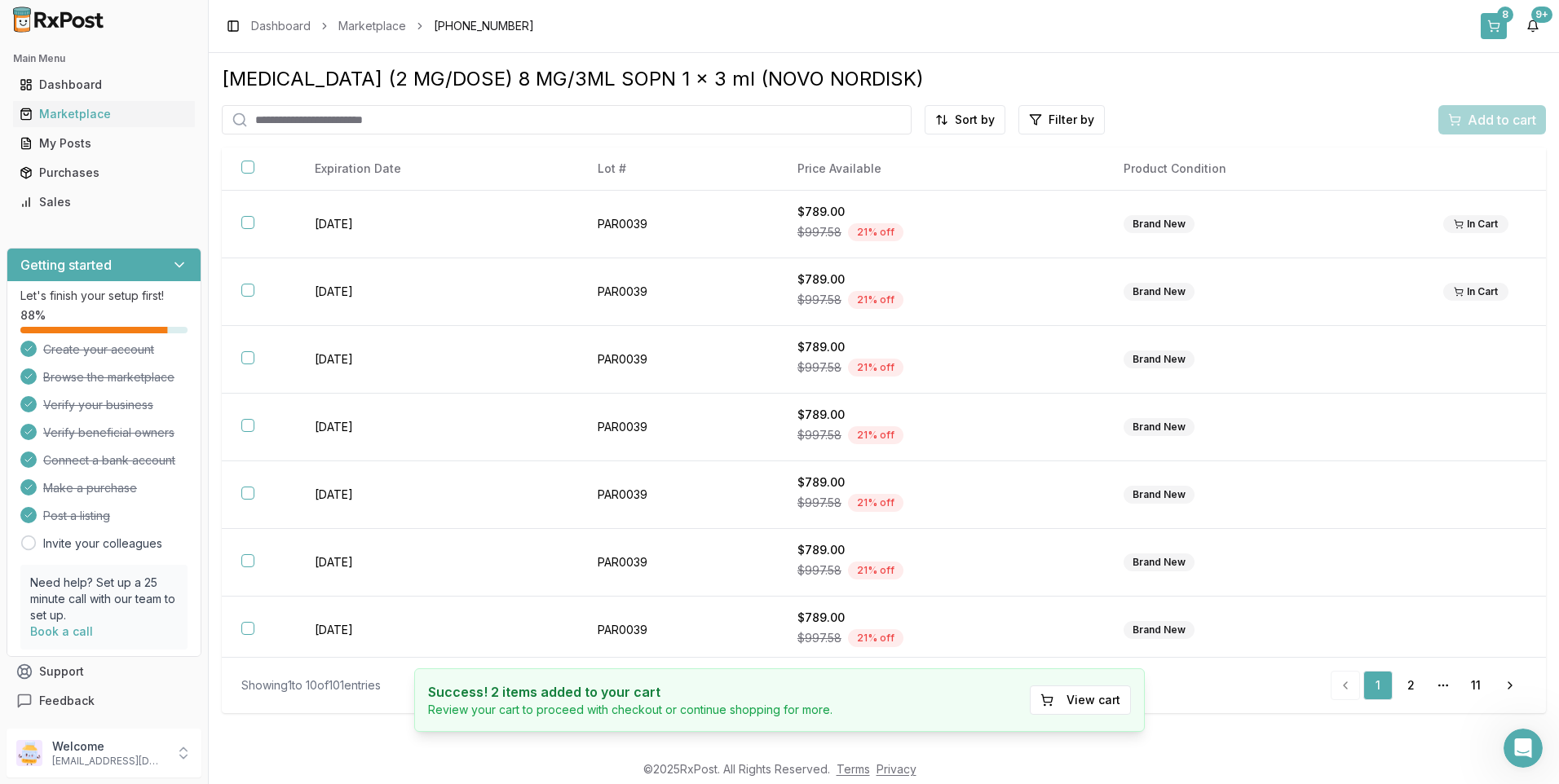
click at [1496, 27] on button "8" at bounding box center [1495, 27] width 27 height 27
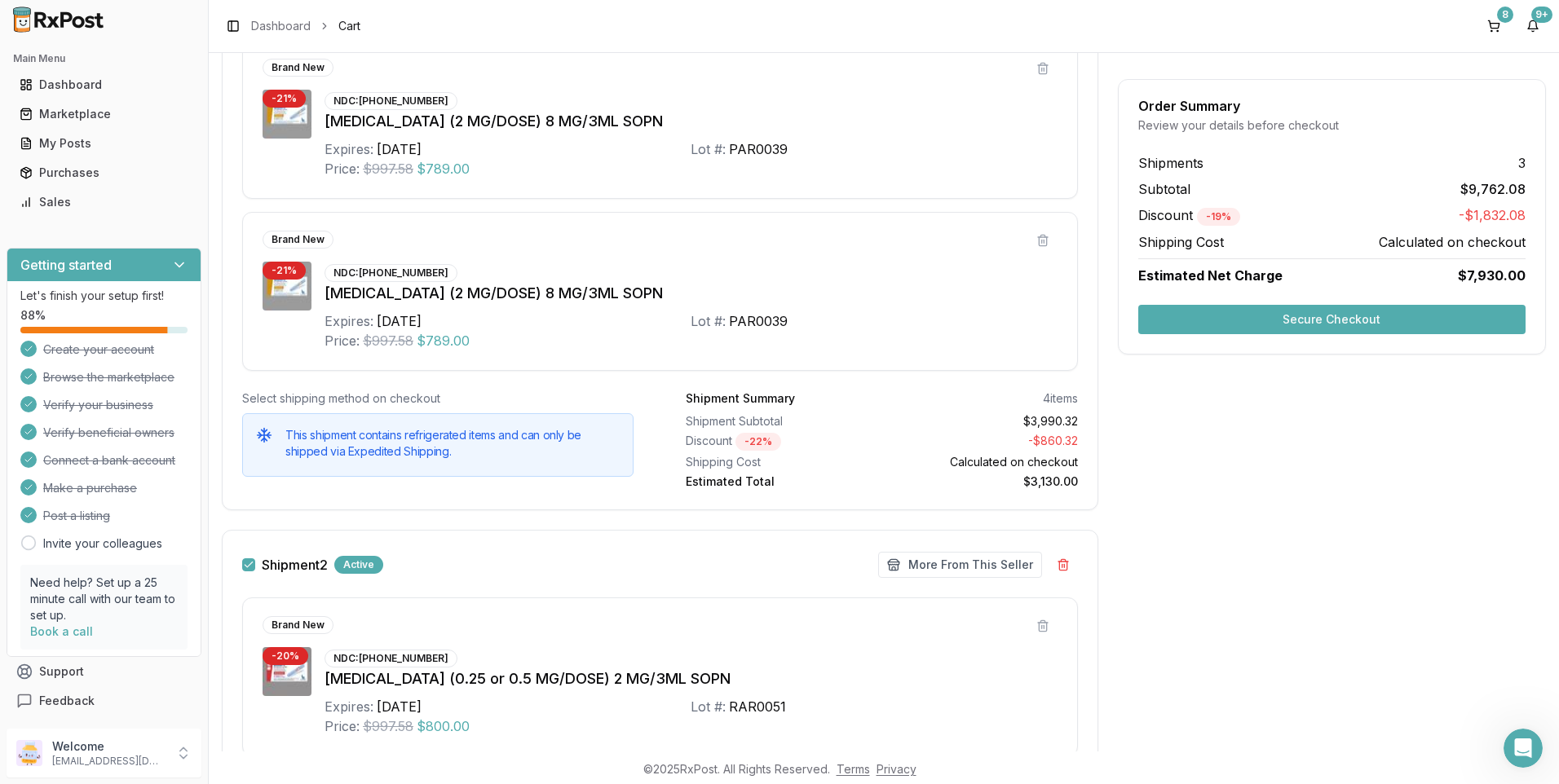
scroll to position [978, 0]
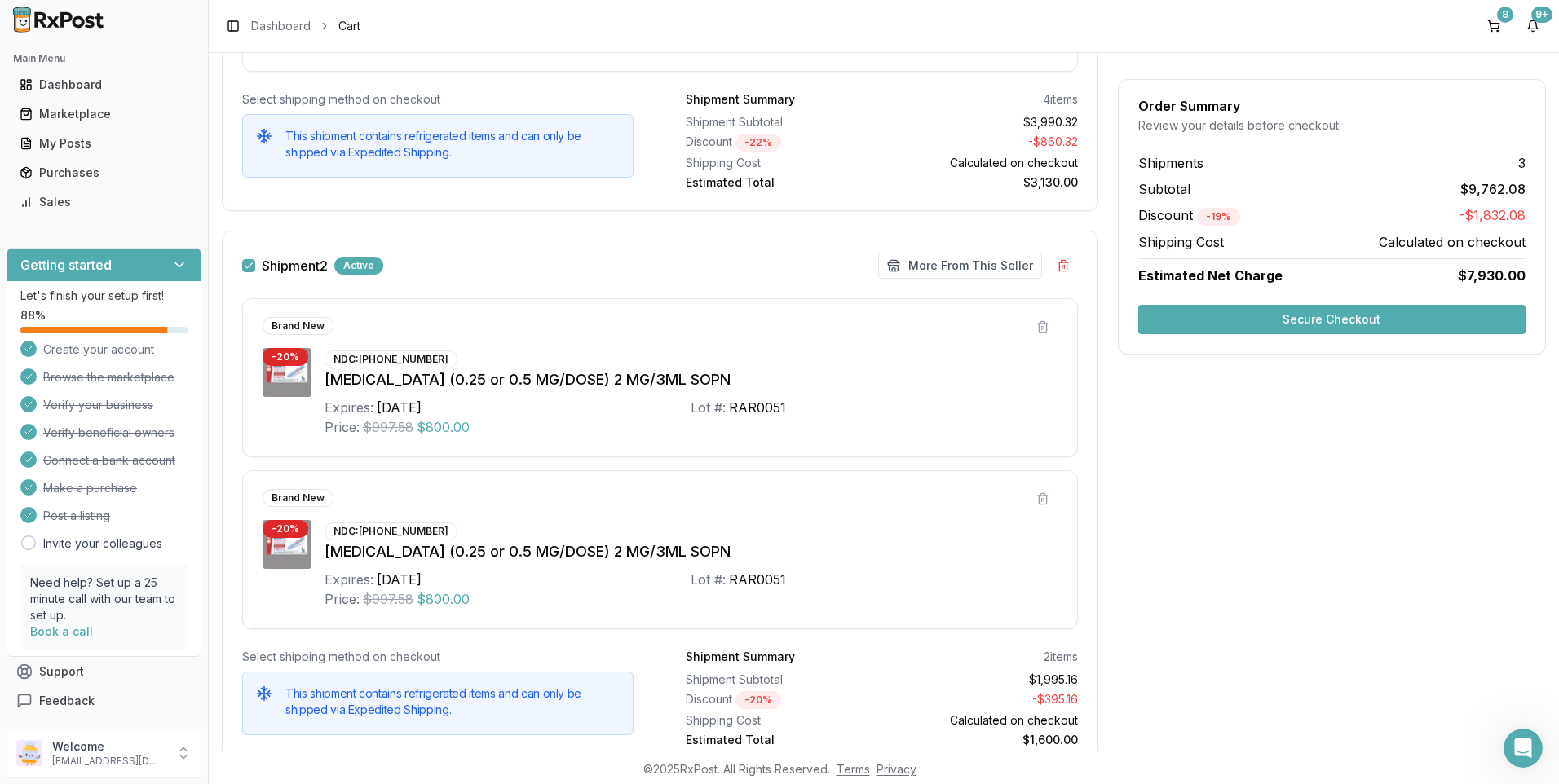
click at [1315, 319] on button "Secure Checkout" at bounding box center [1332, 319] width 388 height 29
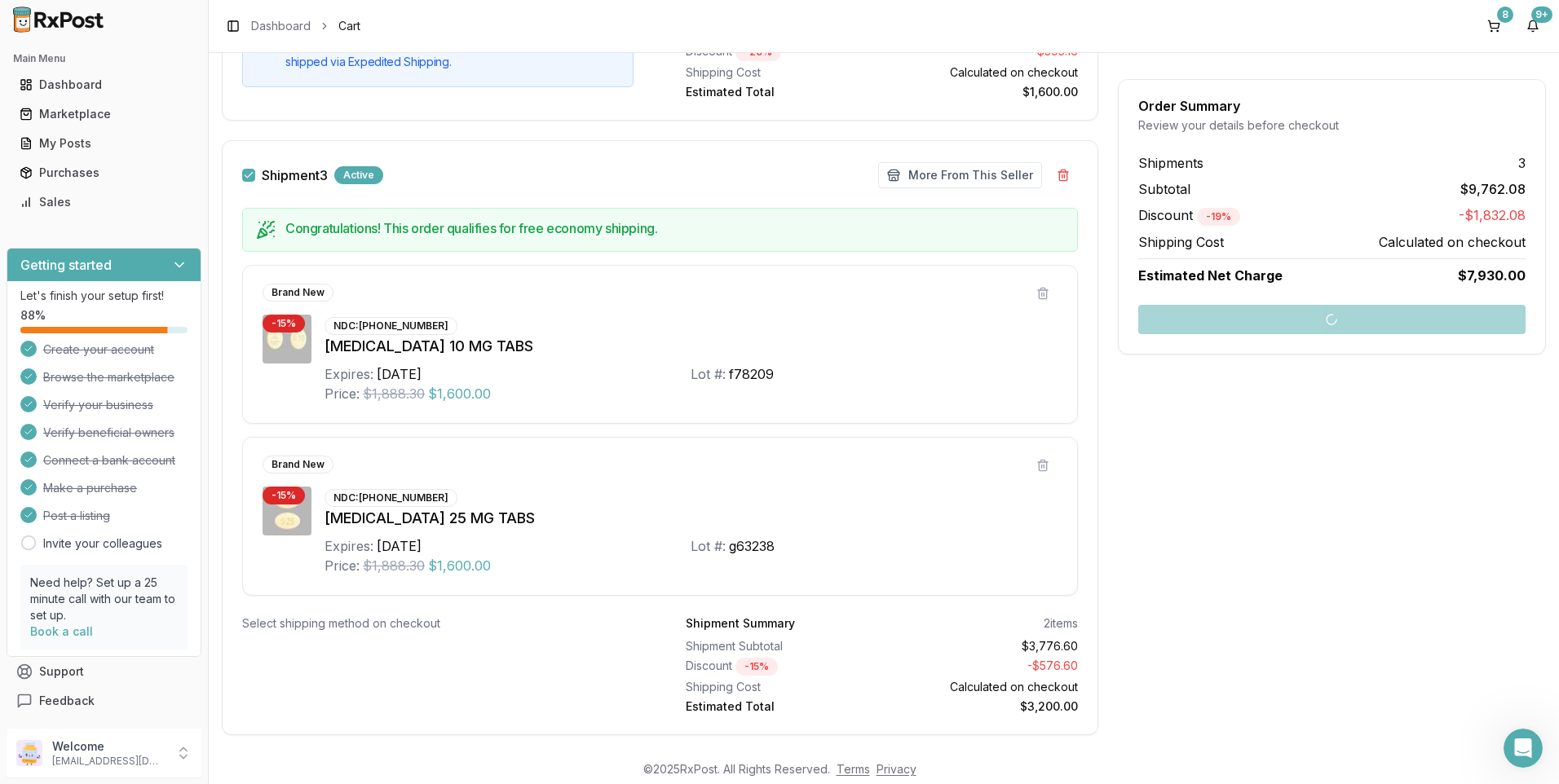
scroll to position [1656, 0]
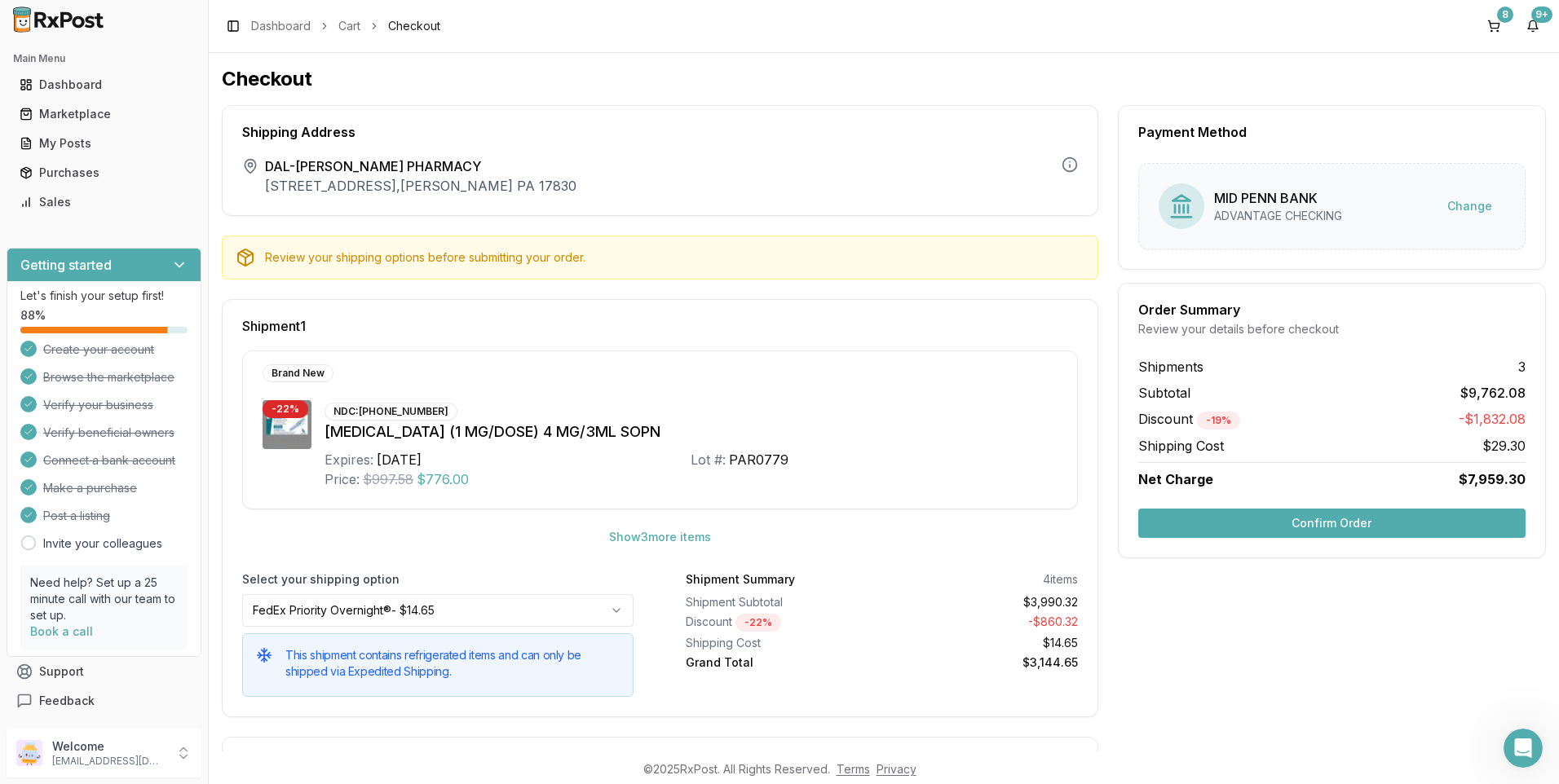
click at [1314, 527] on button "Confirm Order" at bounding box center [1332, 523] width 388 height 29
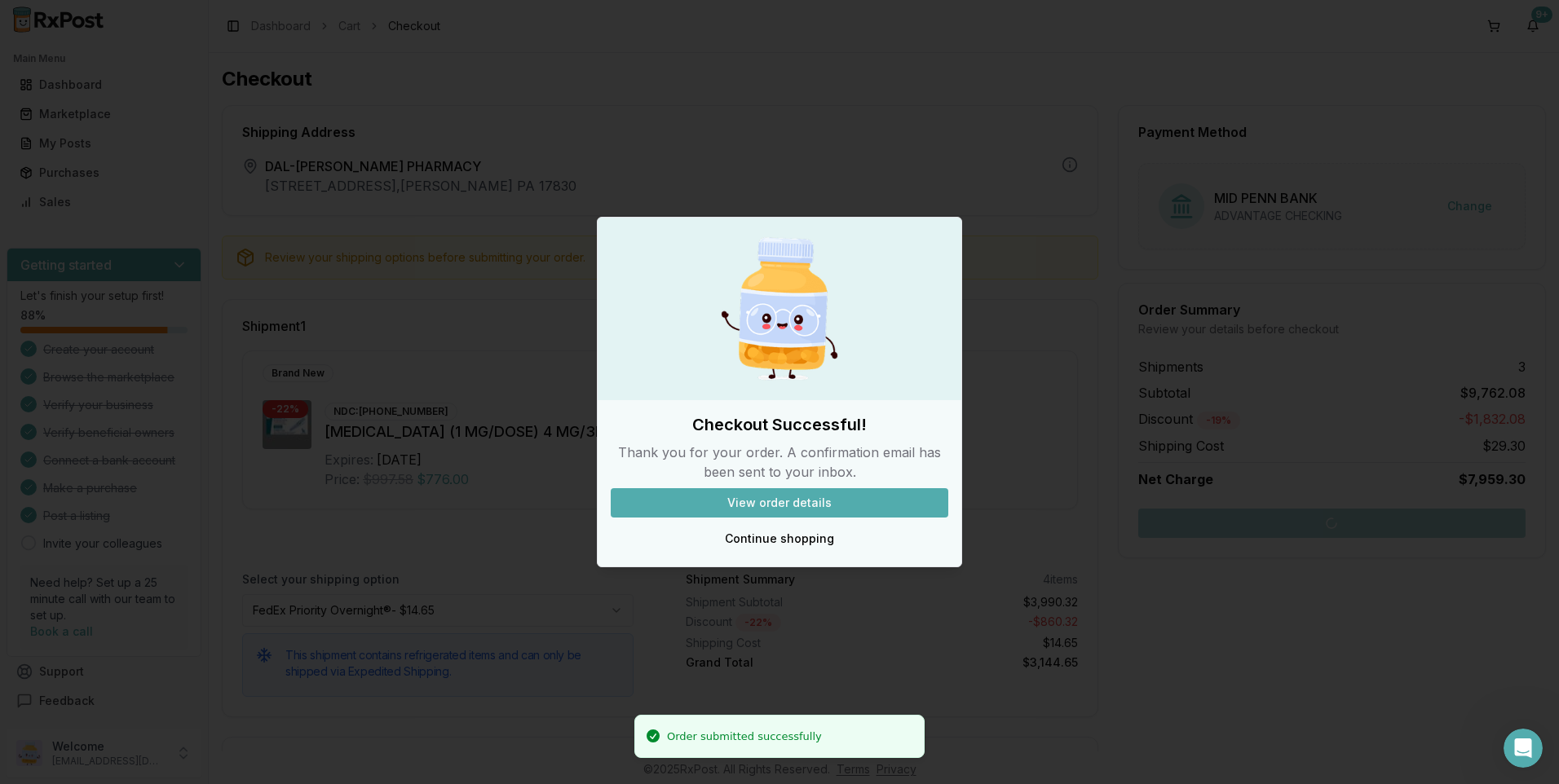
click at [836, 507] on button "View order details" at bounding box center [780, 502] width 338 height 29
